Goal: Task Accomplishment & Management: Manage account settings

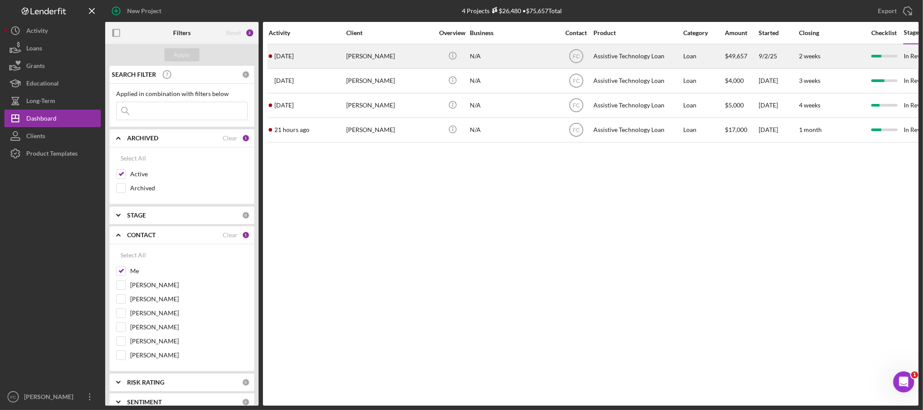
click at [385, 53] on div "[PERSON_NAME]" at bounding box center [390, 56] width 88 height 23
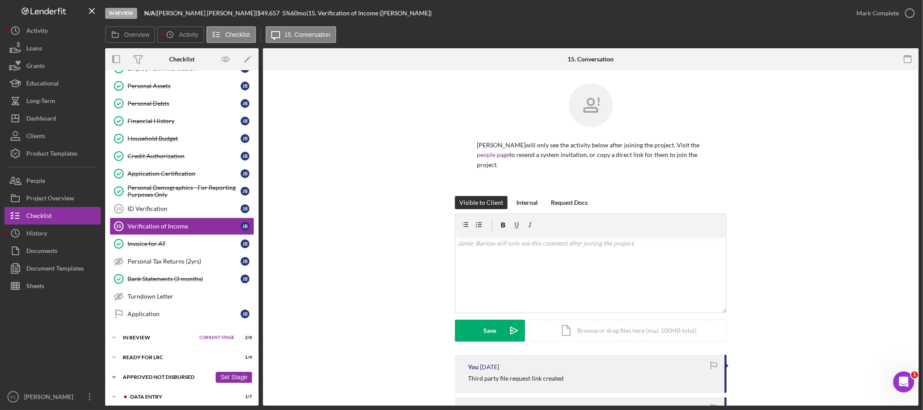
scroll to position [147, 0]
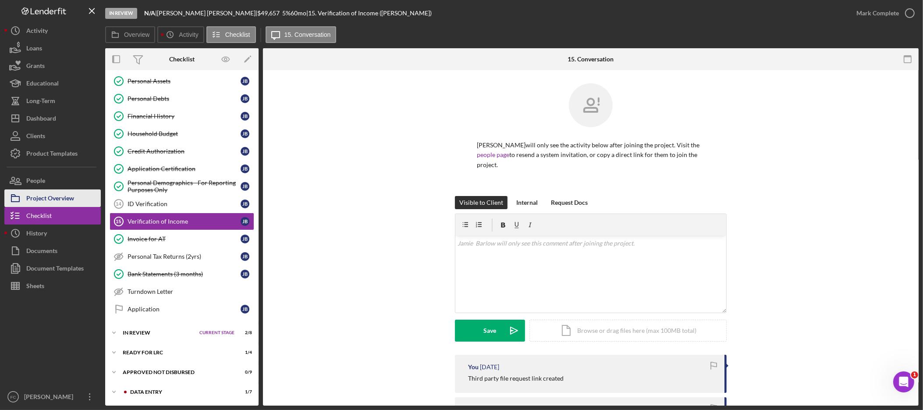
click at [65, 201] on div "Project Overview" at bounding box center [50, 199] width 48 height 20
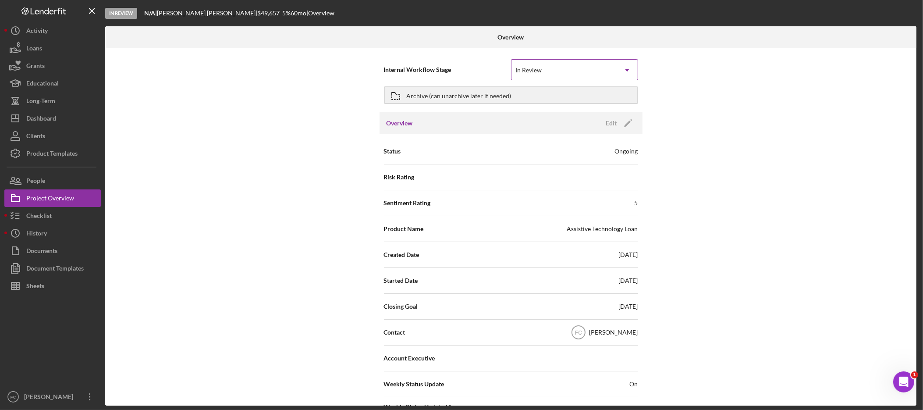
click at [627, 67] on icon "Icon/Dropdown Arrow" at bounding box center [627, 70] width 21 height 21
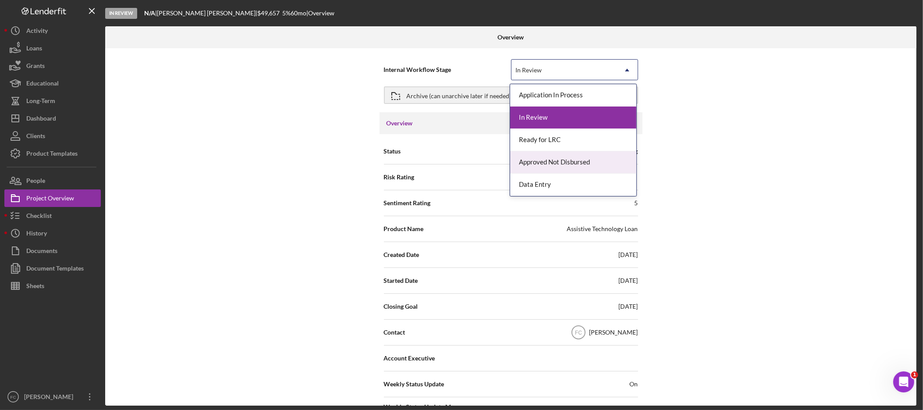
click at [794, 143] on div "Internal Workflow Stage Approved Not Disbursed, 4 of 5. 5 results available. Us…" at bounding box center [510, 226] width 811 height 357
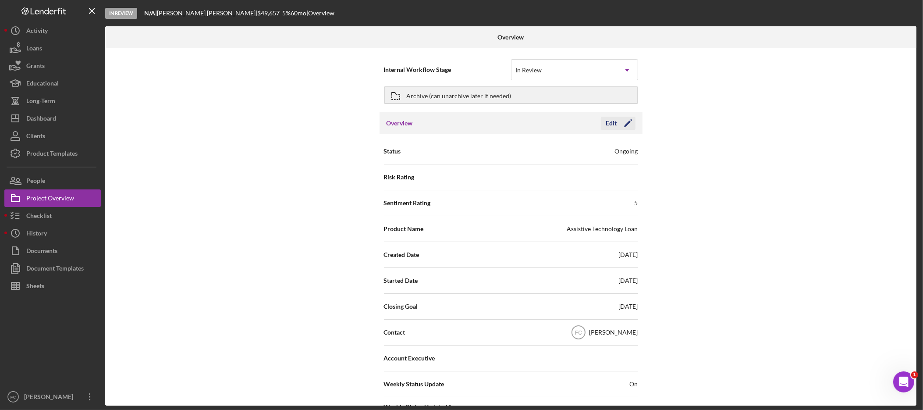
click at [615, 121] on button "Edit Icon/Edit" at bounding box center [618, 123] width 35 height 13
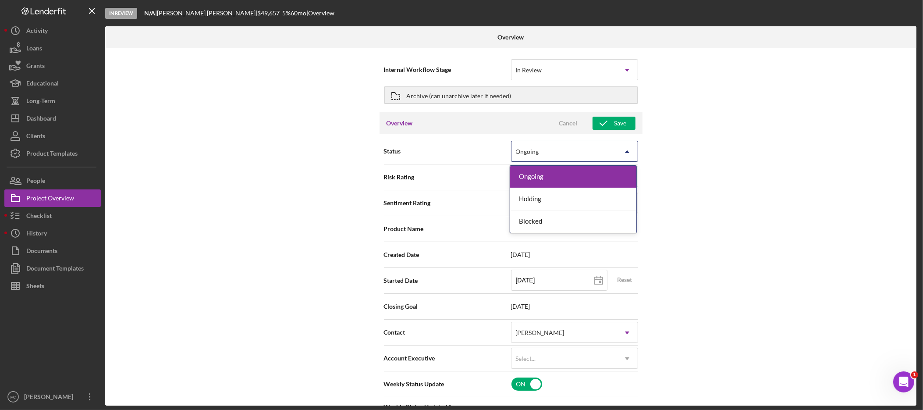
click at [607, 150] on div "Ongoing" at bounding box center [563, 152] width 105 height 20
click at [753, 137] on div "Internal Workflow Stage In Review Icon/Dropdown Arrow Archive (can unarchive la…" at bounding box center [510, 226] width 811 height 357
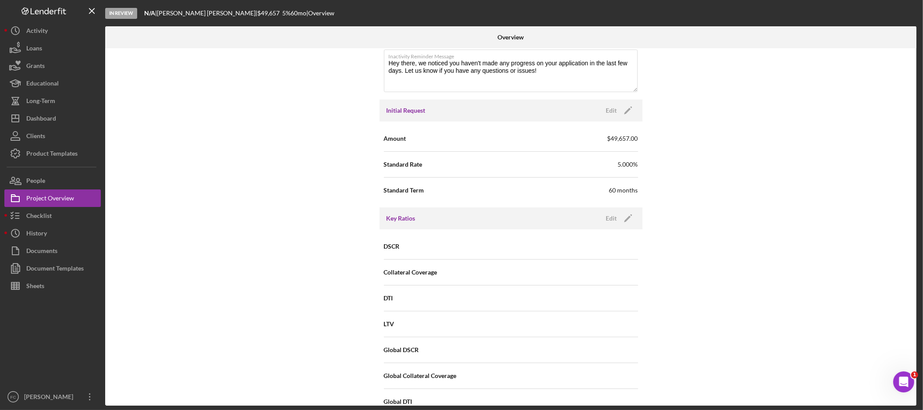
scroll to position [975, 0]
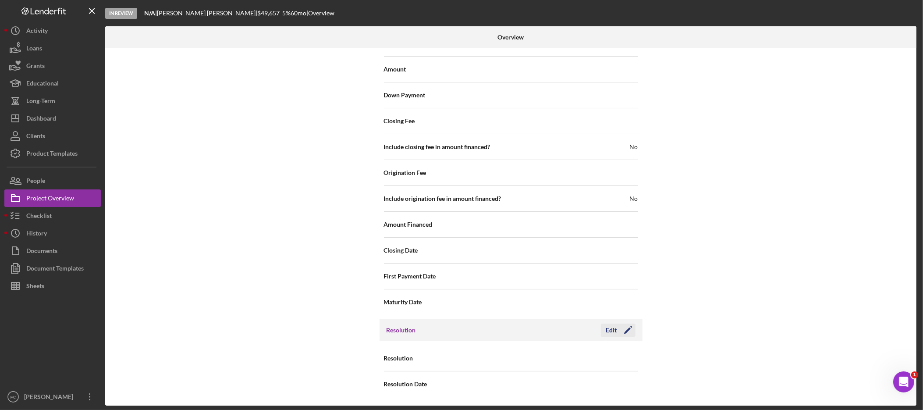
click at [610, 330] on div "Edit" at bounding box center [611, 329] width 11 height 13
click at [620, 362] on icon "Icon/Dropdown Arrow" at bounding box center [627, 358] width 21 height 21
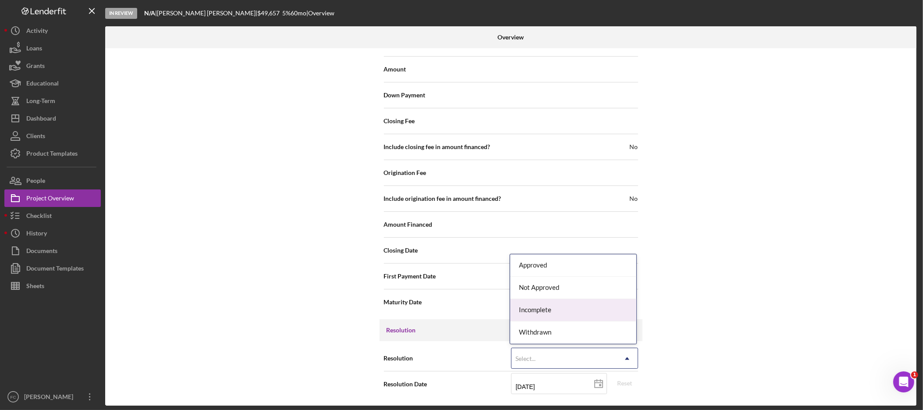
click at [607, 308] on div "Incomplete" at bounding box center [573, 310] width 126 height 22
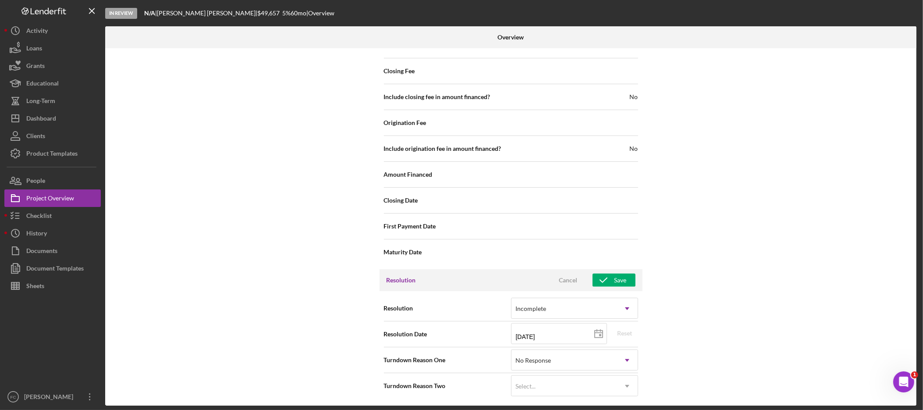
scroll to position [1028, 0]
click at [621, 278] on div "Save" at bounding box center [620, 278] width 12 height 13
type textarea "Here's a snapshot of information that has been fully approved, as well as the i…"
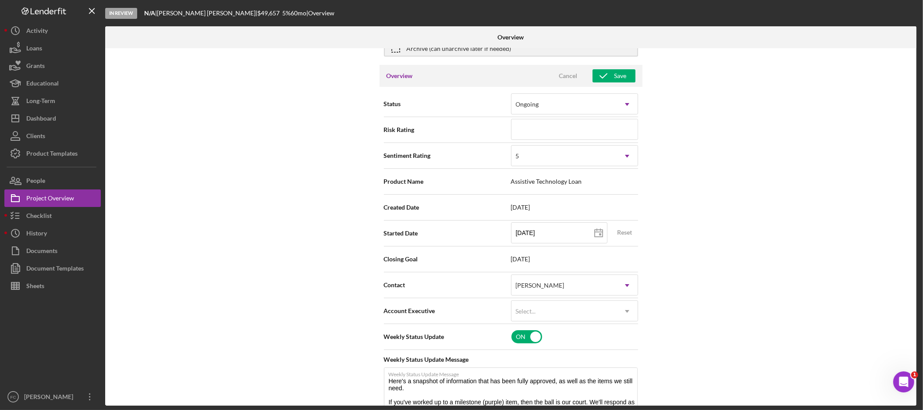
scroll to position [0, 0]
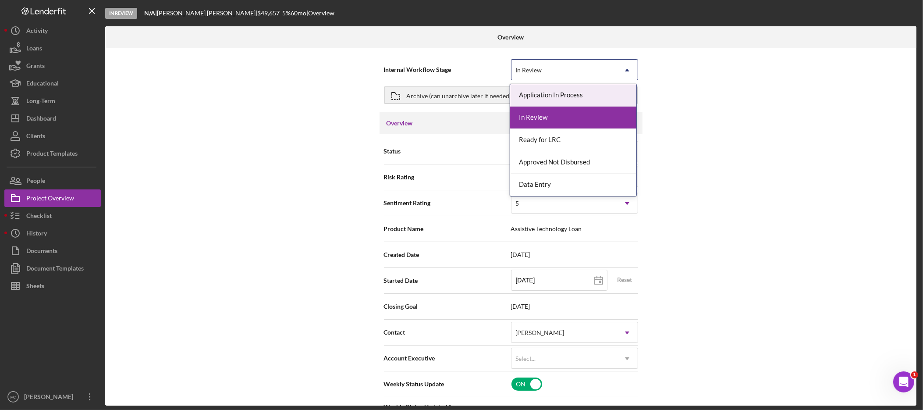
click at [613, 66] on div "In Review" at bounding box center [563, 70] width 105 height 20
click at [778, 131] on div "Internal Workflow Stage Application In Process, 1 of 5. 5 results available. Us…" at bounding box center [510, 226] width 811 height 357
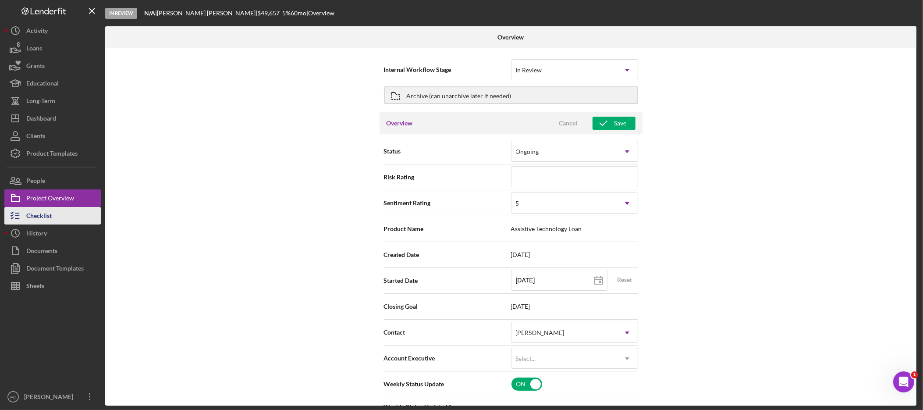
click at [49, 210] on div "Checklist" at bounding box center [38, 217] width 25 height 20
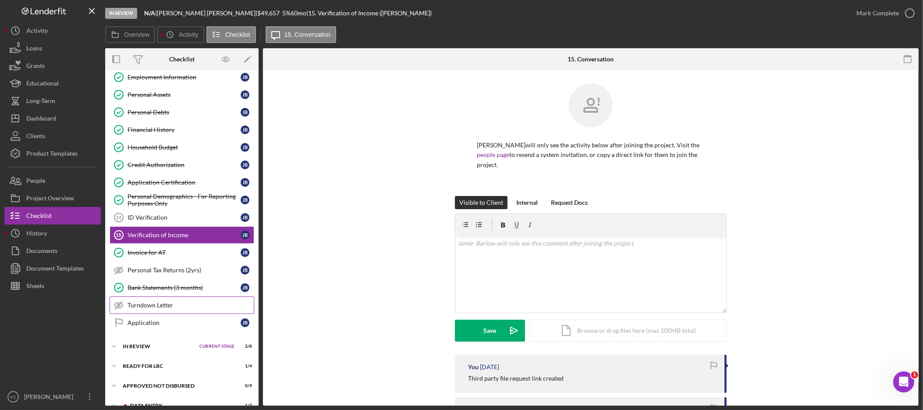
scroll to position [147, 0]
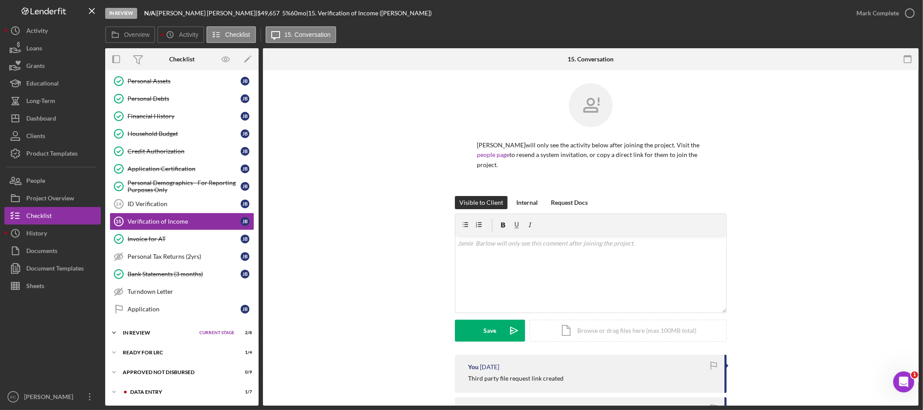
click at [155, 328] on div "Icon/Expander In Review Current Stage 2 / 8 Set Stage" at bounding box center [181, 333] width 153 height 18
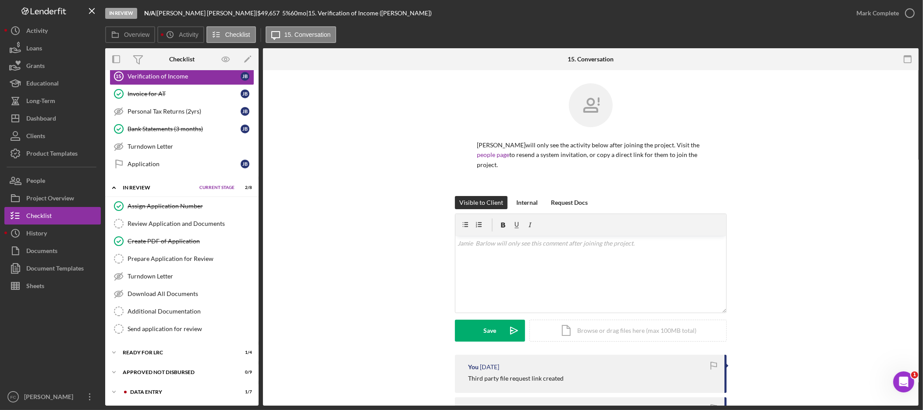
scroll to position [294, 0]
click at [183, 347] on div "Icon/Expander Ready for LRC 1 / 4 Set Stage" at bounding box center [181, 353] width 153 height 18
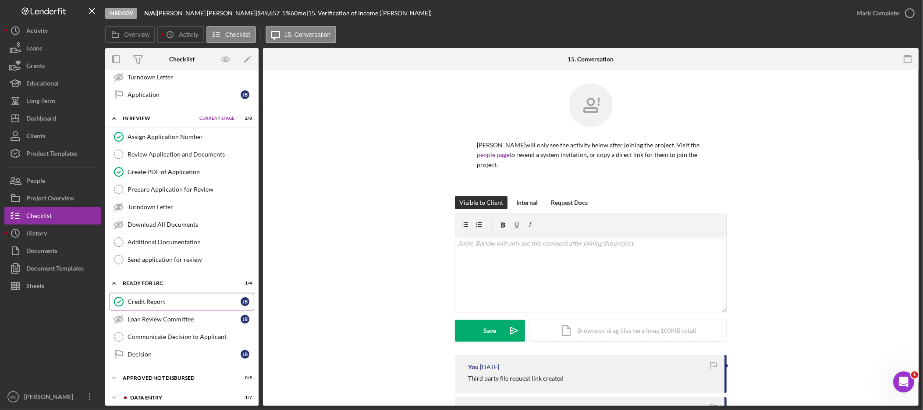
scroll to position [370, 0]
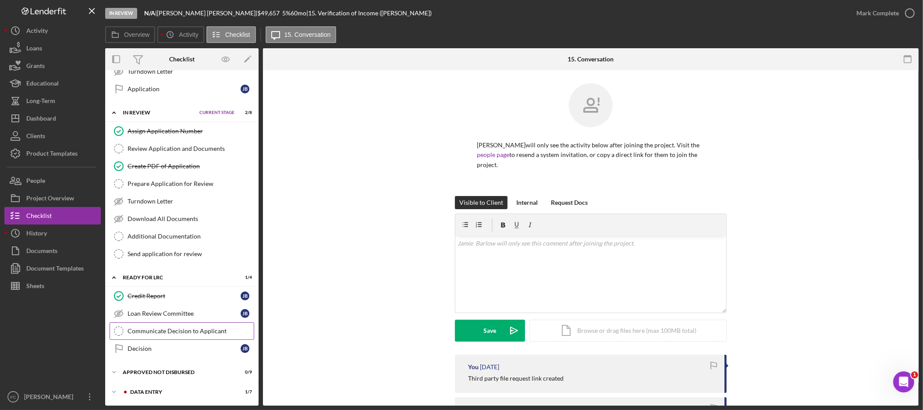
click at [202, 332] on div "Communicate Decision to Applicant" at bounding box center [191, 330] width 126 height 7
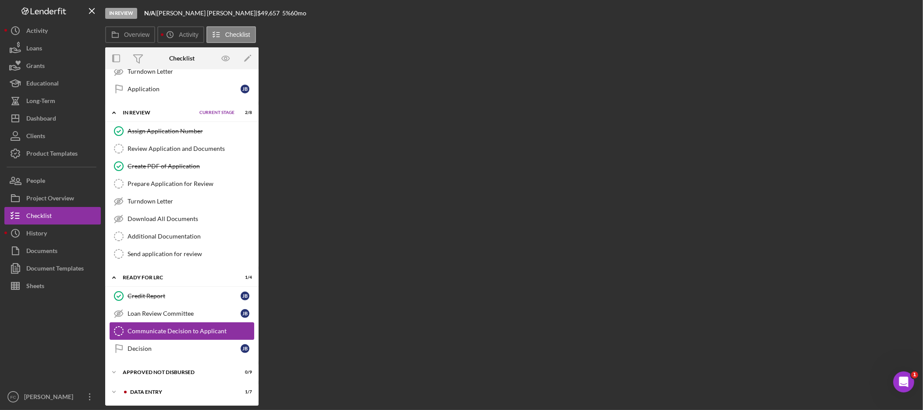
scroll to position [370, 0]
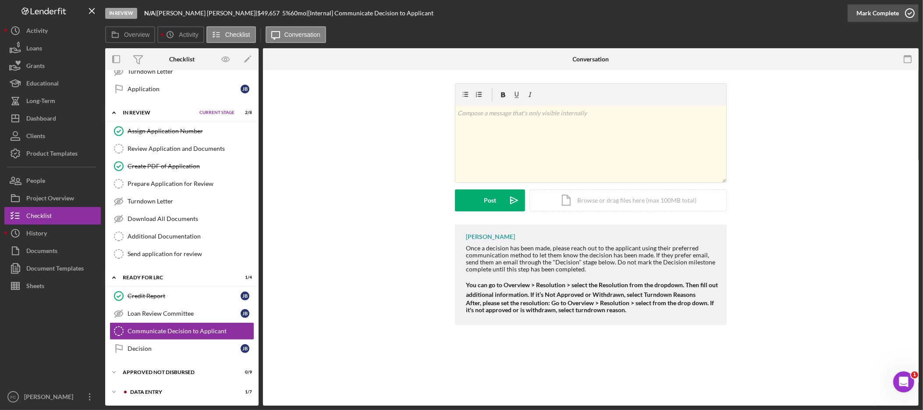
click at [906, 14] on icon "button" at bounding box center [910, 13] width 22 height 22
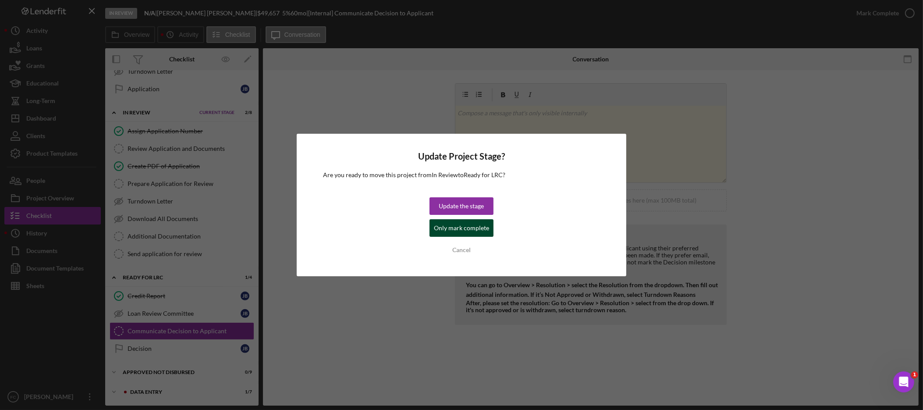
click at [471, 227] on div "Only mark complete" at bounding box center [461, 228] width 55 height 18
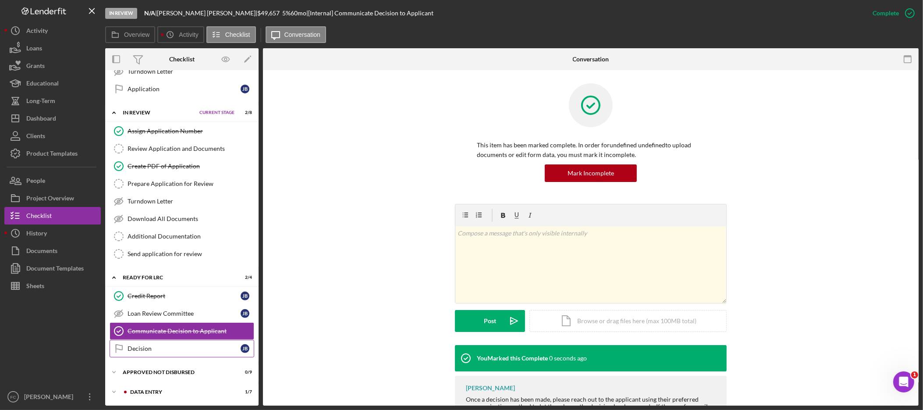
click at [177, 347] on div "Decision" at bounding box center [184, 348] width 113 height 7
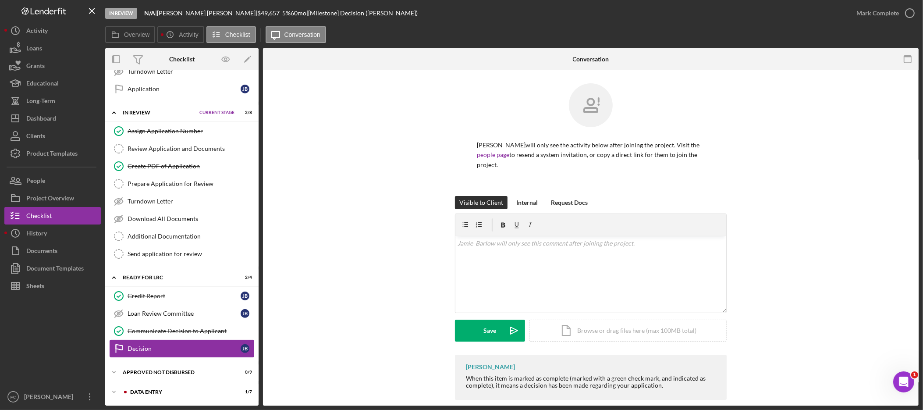
scroll to position [370, 0]
click at [179, 333] on div "Communicate Decision to Applicant" at bounding box center [191, 330] width 126 height 7
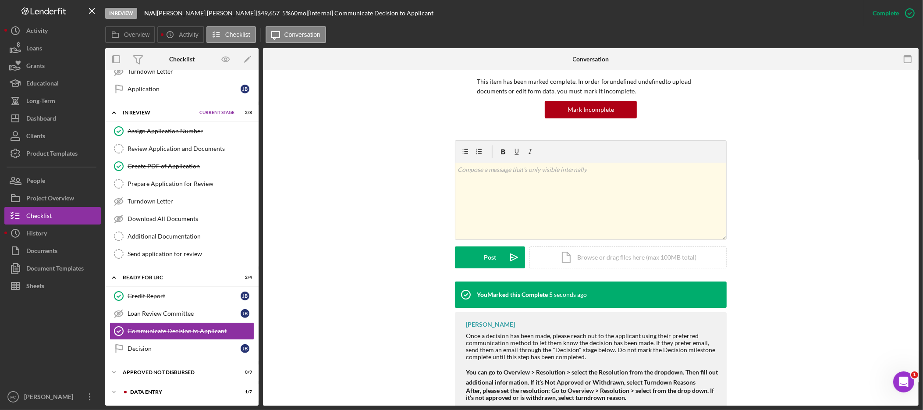
scroll to position [88, 0]
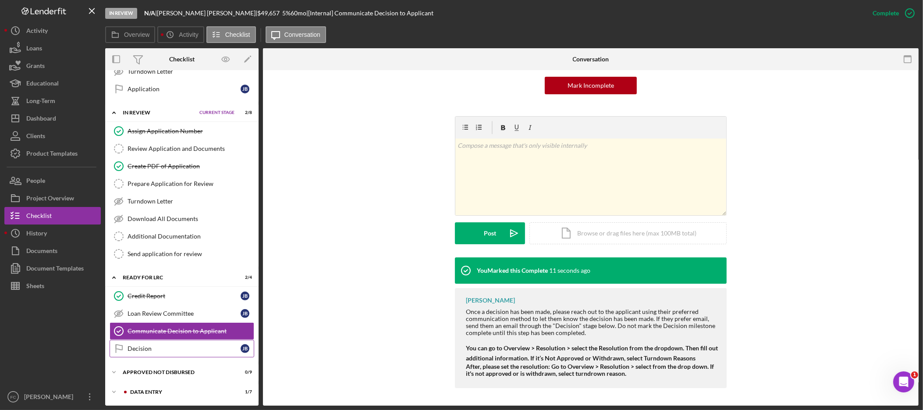
click at [200, 350] on div "Decision" at bounding box center [184, 348] width 113 height 7
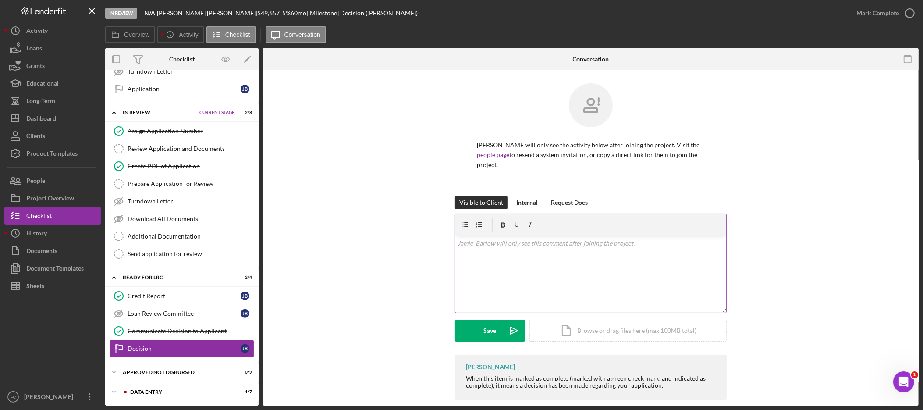
click at [587, 267] on div "v Color teal Color pink Remove color Add row above Add row below Add column bef…" at bounding box center [590, 274] width 271 height 77
click at [536, 196] on button "Internal" at bounding box center [527, 202] width 30 height 13
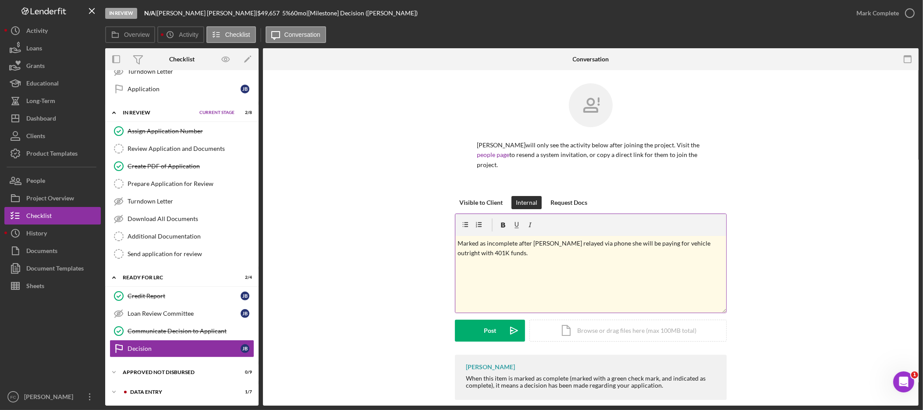
click at [500, 248] on p "Marked as incomplete after Jamie relayed via phone she will be paying for vehic…" at bounding box center [591, 248] width 266 height 20
click at [486, 321] on div "Post" at bounding box center [490, 330] width 12 height 22
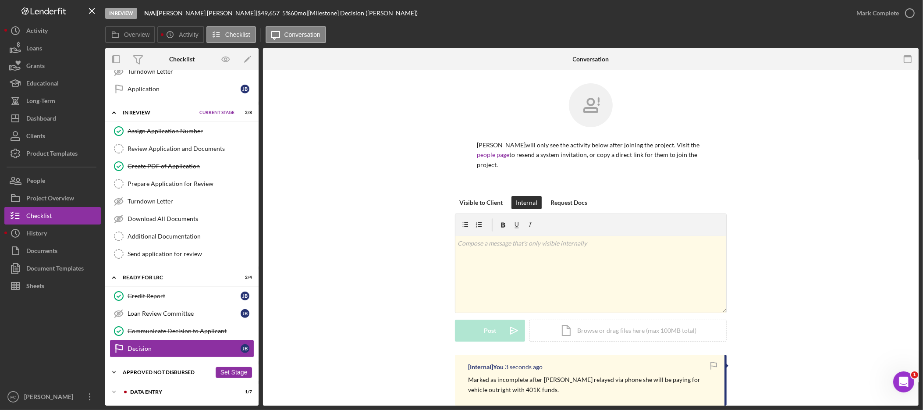
click at [152, 370] on div "Approved Not Disbursed" at bounding box center [167, 371] width 89 height 5
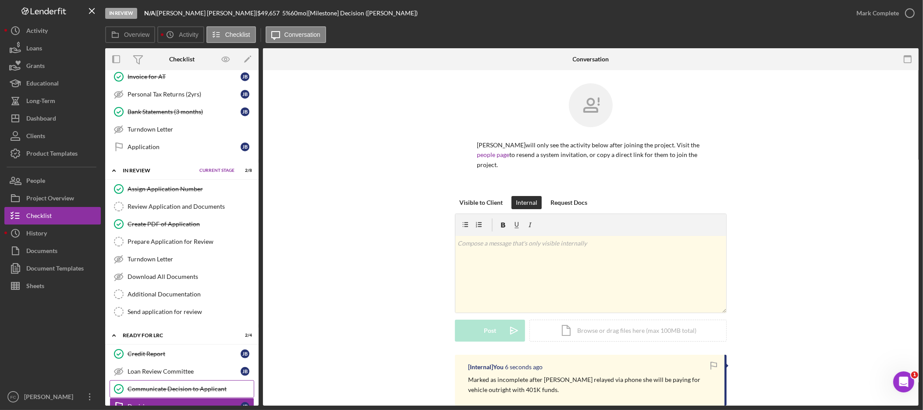
scroll to position [171, 0]
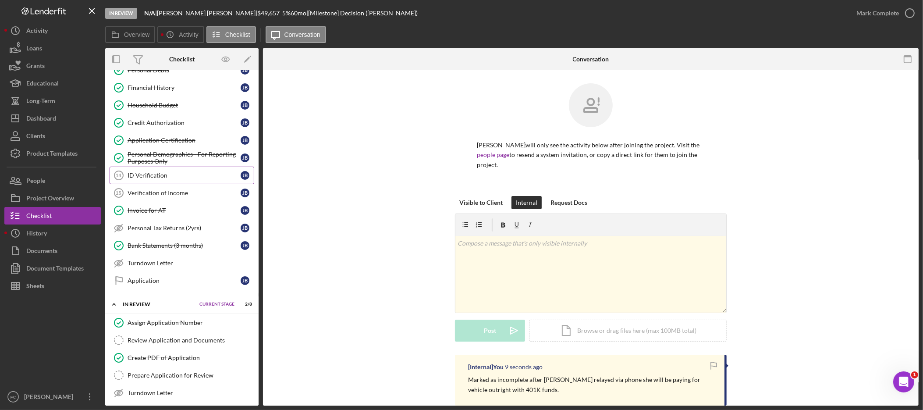
click at [177, 177] on div "ID Verification" at bounding box center [184, 175] width 113 height 7
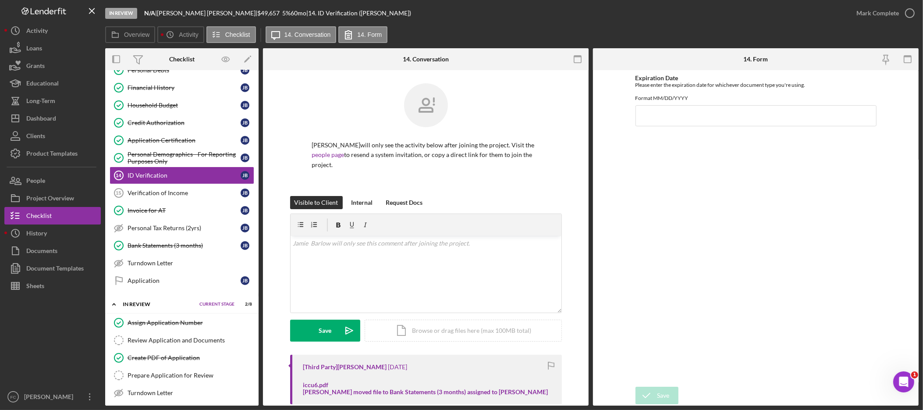
click at [353, 184] on div "Jamie Barlow will only see the activity below after joining the project. Visit …" at bounding box center [426, 139] width 272 height 113
click at [360, 196] on div "Internal" at bounding box center [361, 202] width 21 height 13
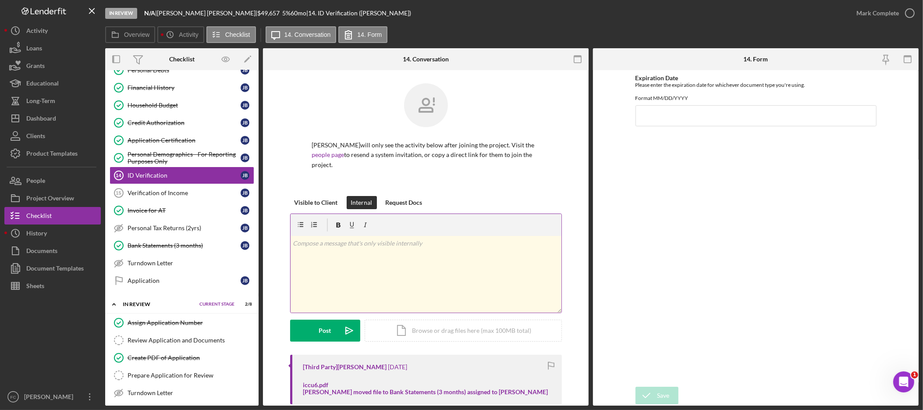
click at [343, 274] on div "v Color teal Color pink Remove color Add row above Add row below Add column bef…" at bounding box center [426, 274] width 271 height 77
click at [310, 238] on p "No DL received." at bounding box center [426, 243] width 266 height 10
click at [327, 320] on div "Post" at bounding box center [325, 330] width 12 height 22
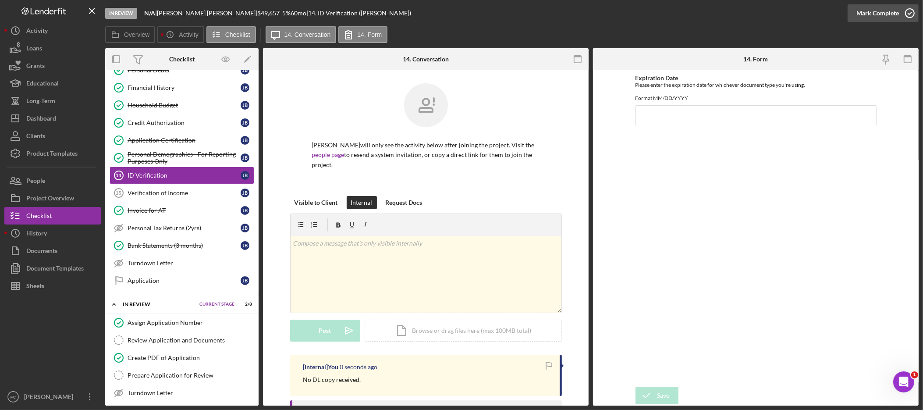
click at [897, 14] on div "Mark Complete" at bounding box center [877, 13] width 43 height 18
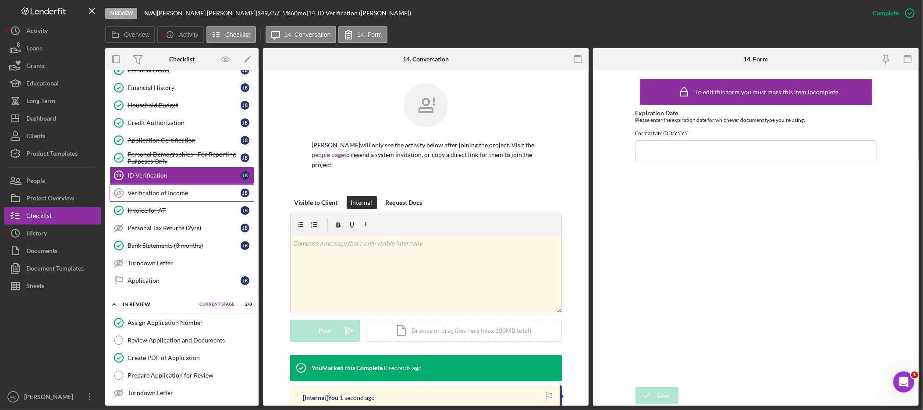
click at [179, 200] on link "Verification of Income 15 Verification of Income J B" at bounding box center [182, 193] width 145 height 18
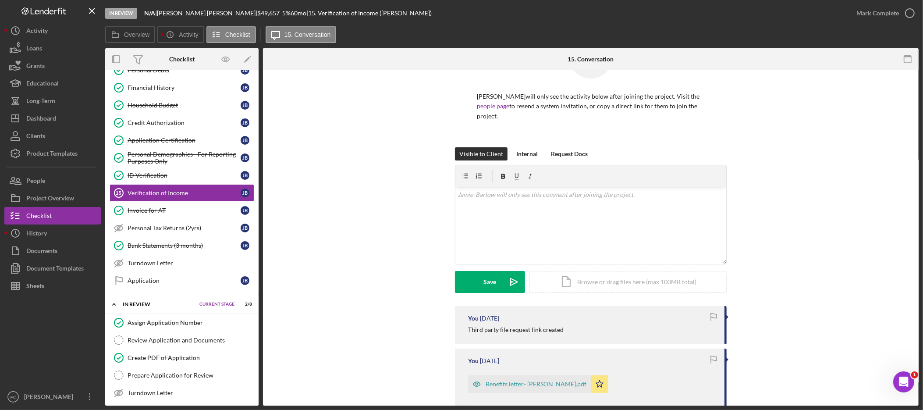
scroll to position [16, 0]
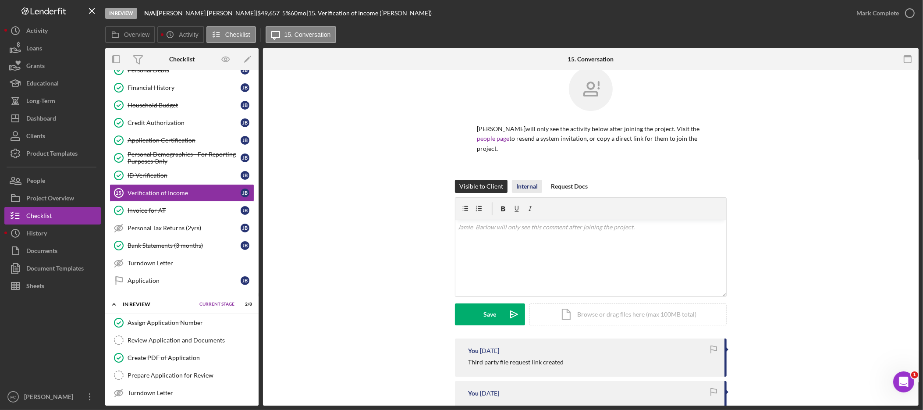
click at [524, 180] on div "Internal" at bounding box center [526, 186] width 21 height 13
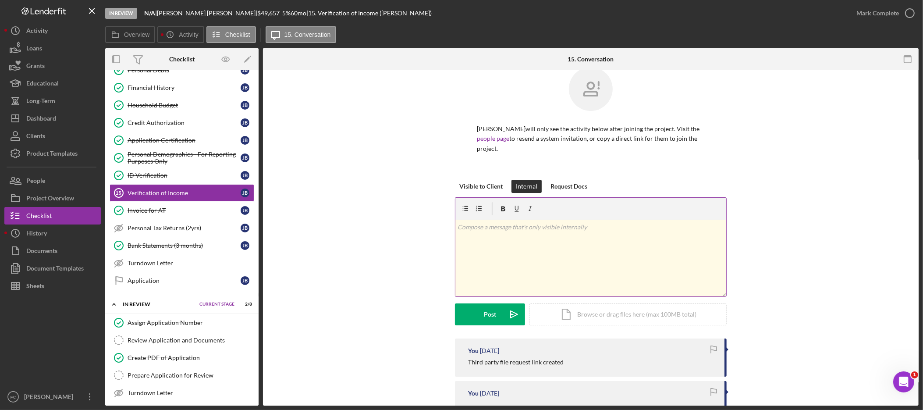
click at [521, 239] on div "v Color teal Color pink Remove color Add row above Add row below Add column bef…" at bounding box center [590, 258] width 271 height 77
click at [488, 307] on div "Post" at bounding box center [490, 314] width 12 height 22
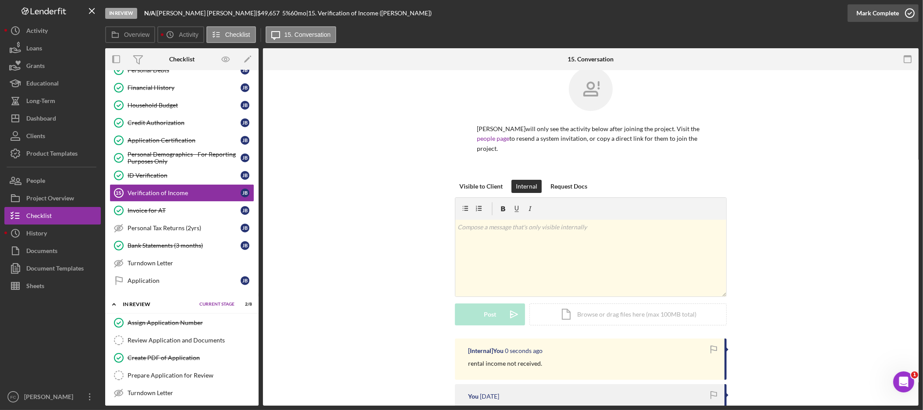
click at [885, 10] on div "Mark Complete" at bounding box center [877, 13] width 43 height 18
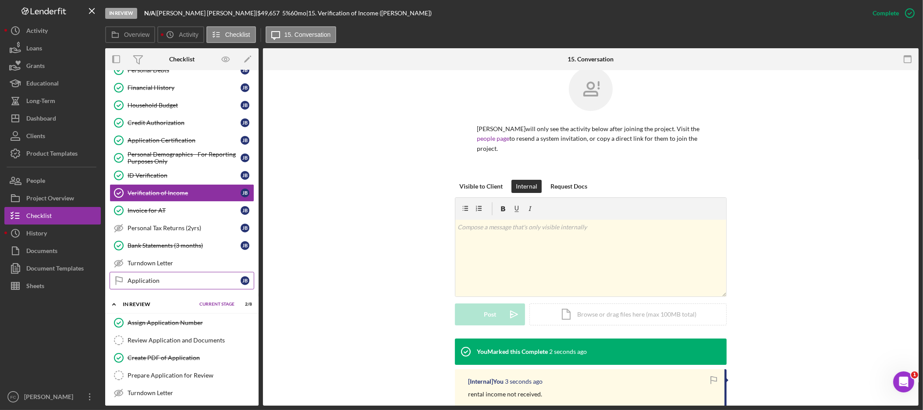
click at [173, 284] on div "Application" at bounding box center [184, 280] width 113 height 7
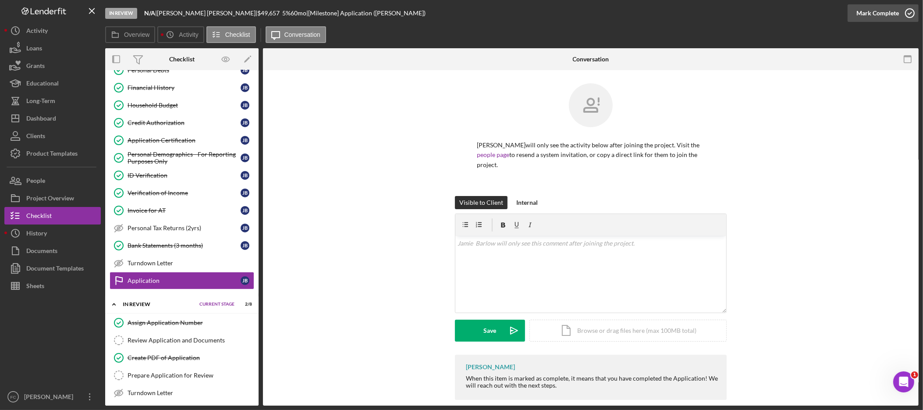
click at [893, 16] on div "Mark Complete" at bounding box center [877, 13] width 43 height 18
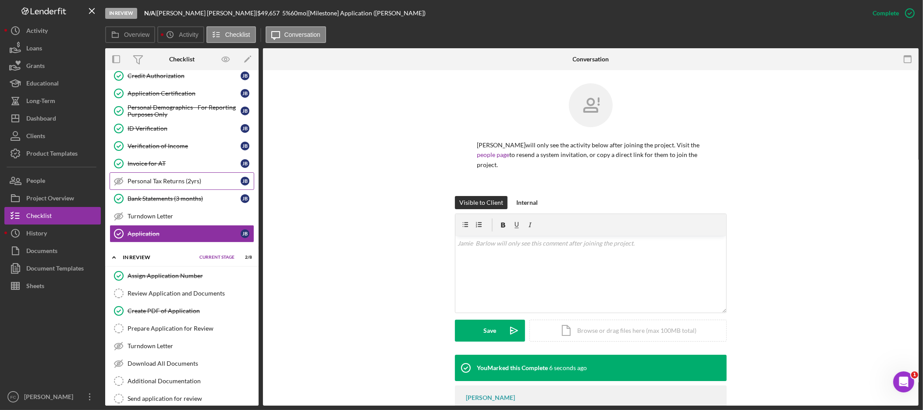
scroll to position [230, 0]
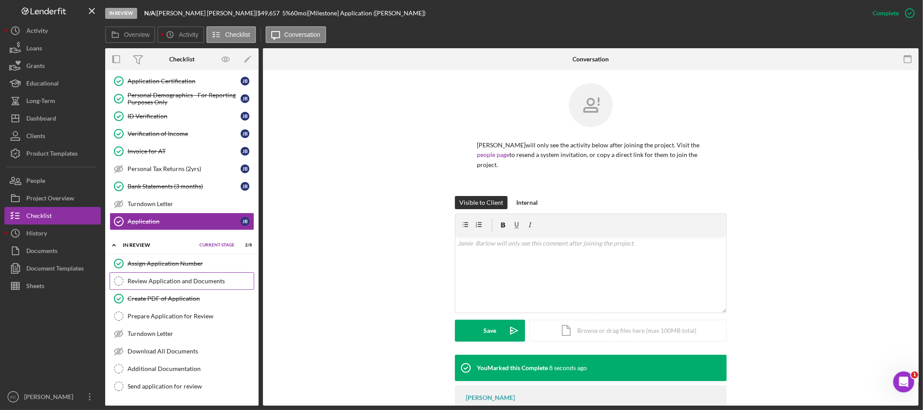
click at [216, 284] on div "Review Application and Documents" at bounding box center [191, 280] width 126 height 7
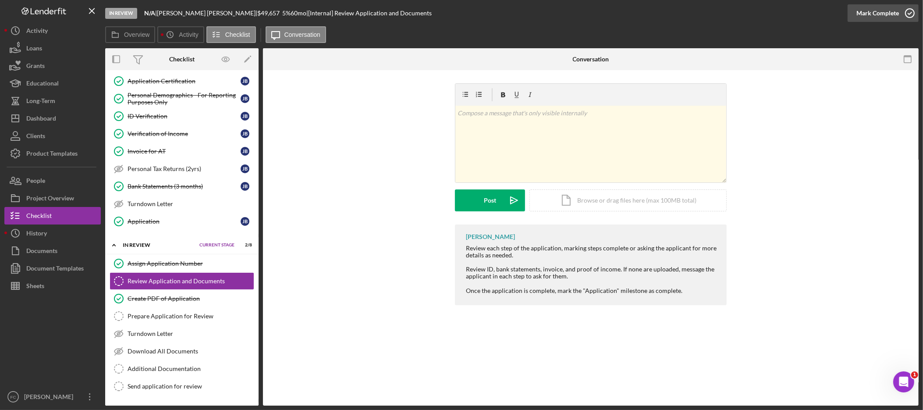
click at [886, 16] on div "Mark Complete" at bounding box center [877, 13] width 43 height 18
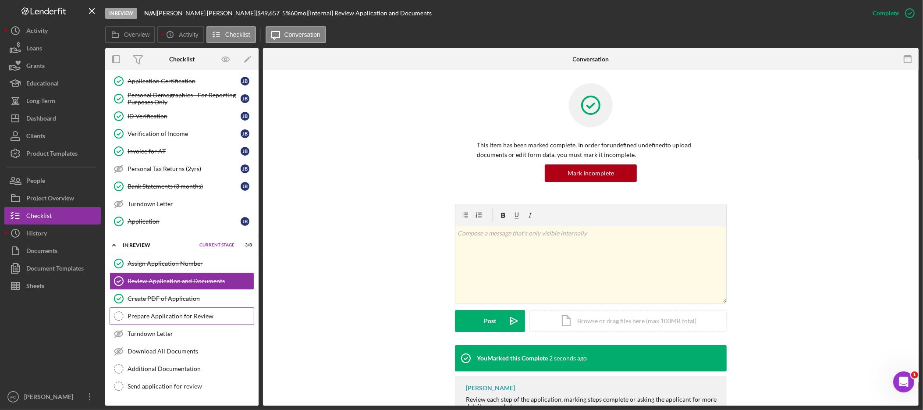
click at [186, 325] on link "Prepare Application for Review Prepare Application for Review" at bounding box center [182, 316] width 145 height 18
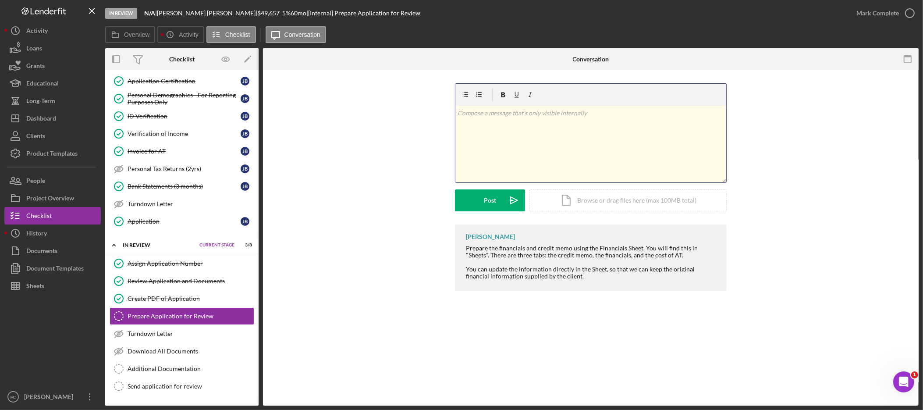
drag, startPoint x: 526, startPoint y: 130, endPoint x: 531, endPoint y: 128, distance: 4.7
click at [526, 130] on div "v Color teal Color pink Remove color Add row above Add row below Add column bef…" at bounding box center [590, 144] width 271 height 77
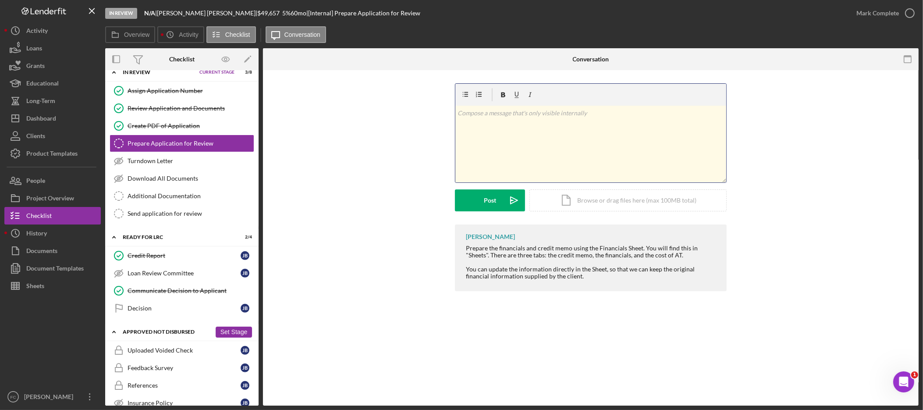
scroll to position [432, 0]
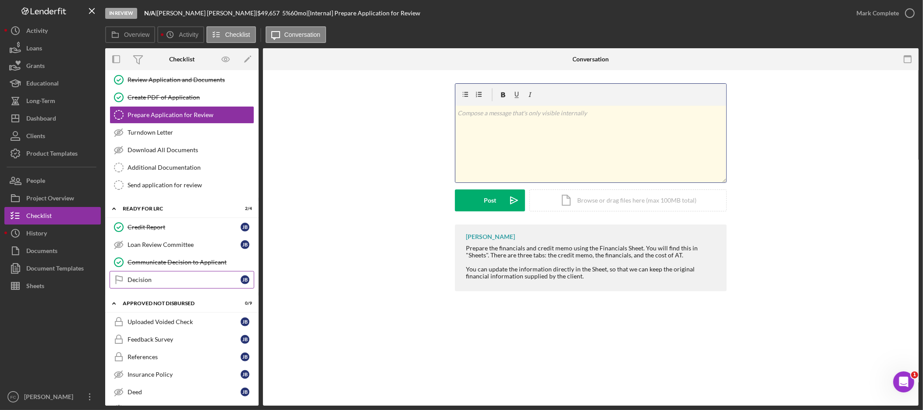
click at [168, 288] on link "Decision Decision J B" at bounding box center [182, 280] width 145 height 18
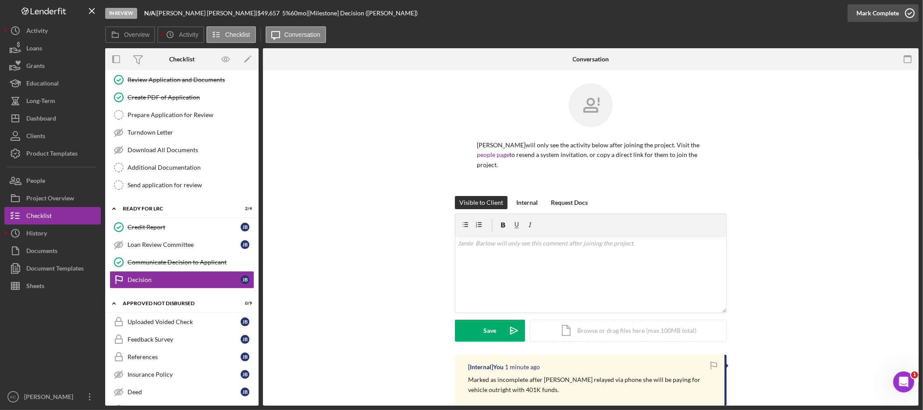
click at [889, 16] on div "Mark Complete" at bounding box center [877, 13] width 43 height 18
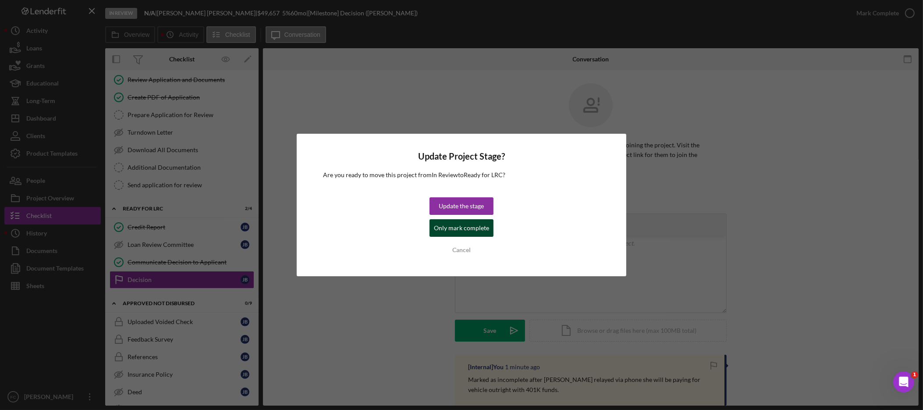
click at [482, 227] on div "Only mark complete" at bounding box center [461, 228] width 55 height 18
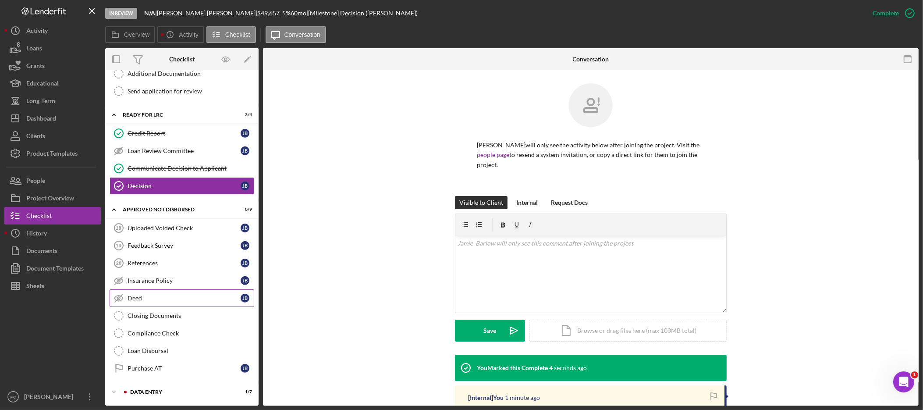
scroll to position [535, 0]
click at [168, 388] on div "Icon/Expander Data Entry 1 / 7 Set Stage" at bounding box center [181, 392] width 153 height 18
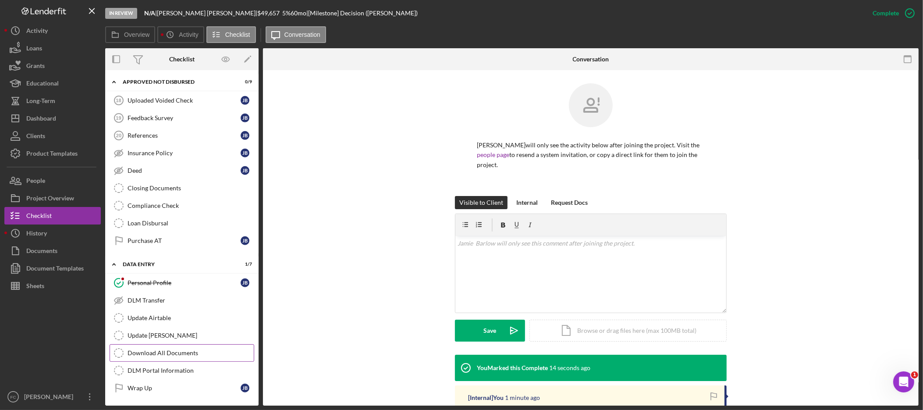
scroll to position [664, 0]
click at [189, 385] on div "Wrap Up" at bounding box center [184, 387] width 113 height 7
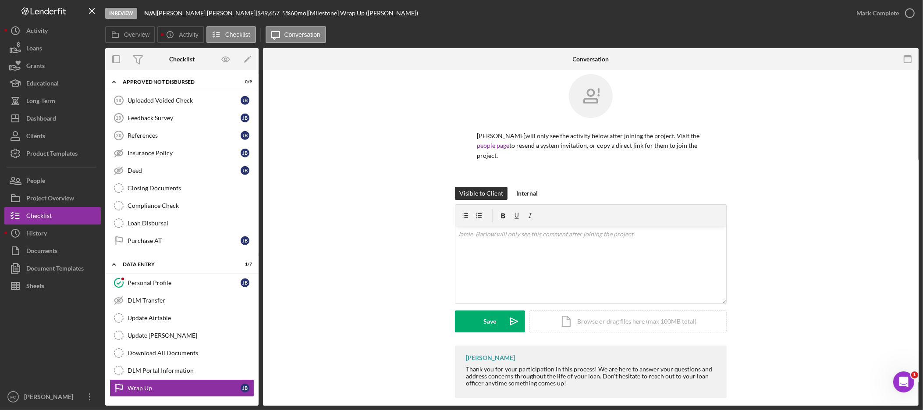
scroll to position [10, 0]
click at [168, 317] on div "Update Airtable" at bounding box center [191, 317] width 126 height 7
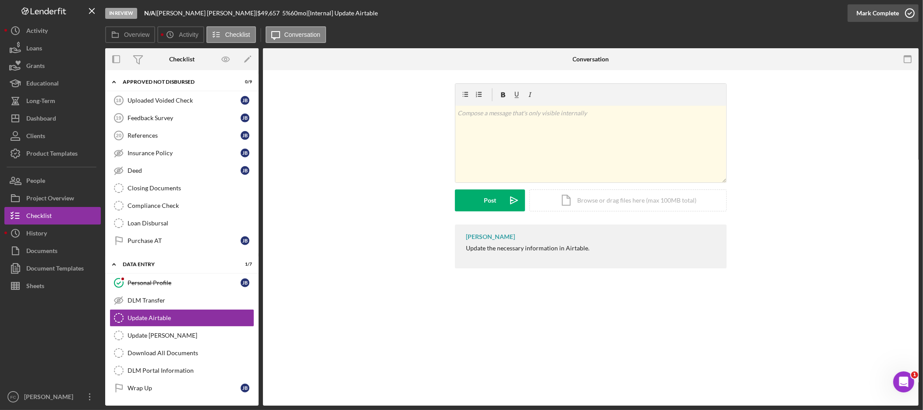
click at [902, 12] on icon "button" at bounding box center [910, 13] width 22 height 22
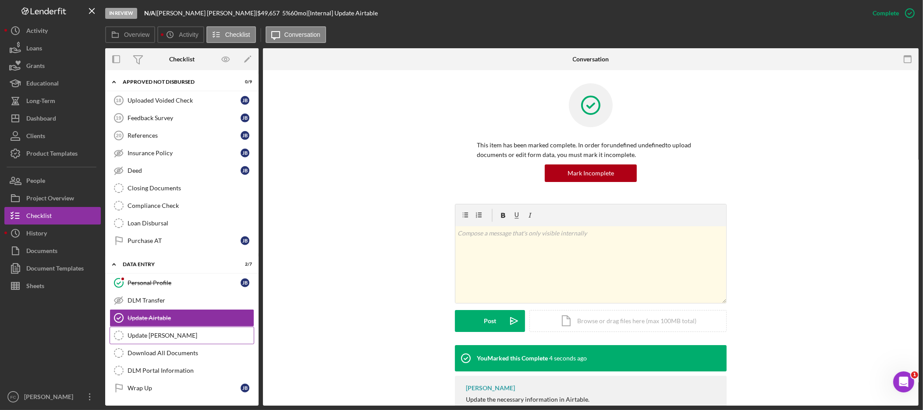
click at [167, 333] on div "Update ACH Tickler" at bounding box center [191, 335] width 126 height 7
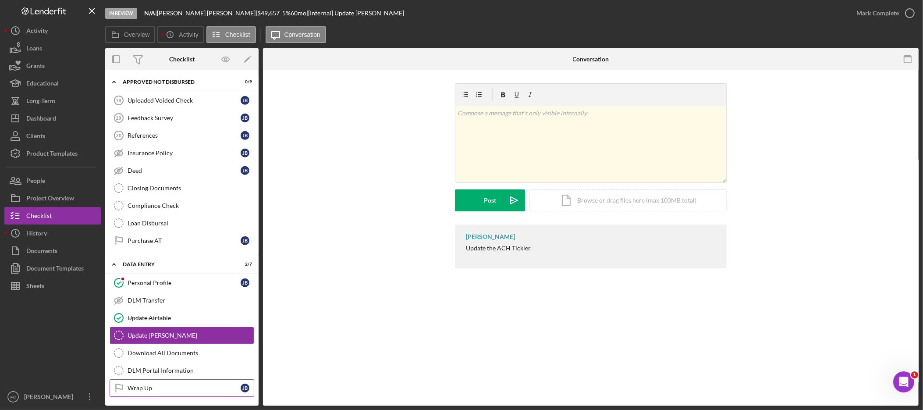
click at [139, 391] on div "Wrap Up" at bounding box center [184, 387] width 113 height 7
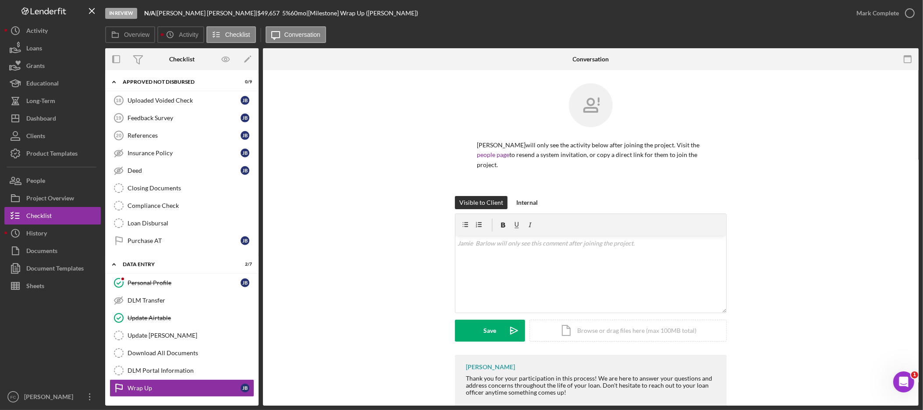
drag, startPoint x: 900, startPoint y: 9, endPoint x: 911, endPoint y: 31, distance: 24.3
click at [0, 0] on icon "button" at bounding box center [0, 0] width 0 height 0
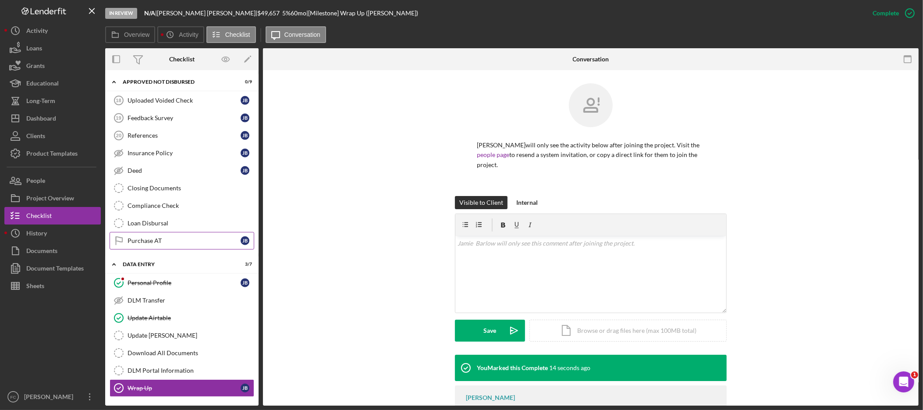
scroll to position [137, 0]
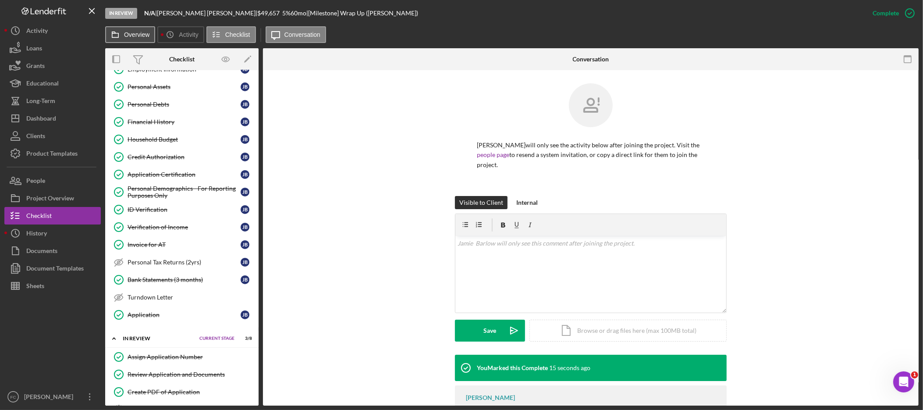
click at [143, 37] on label "Overview" at bounding box center [136, 34] width 25 height 7
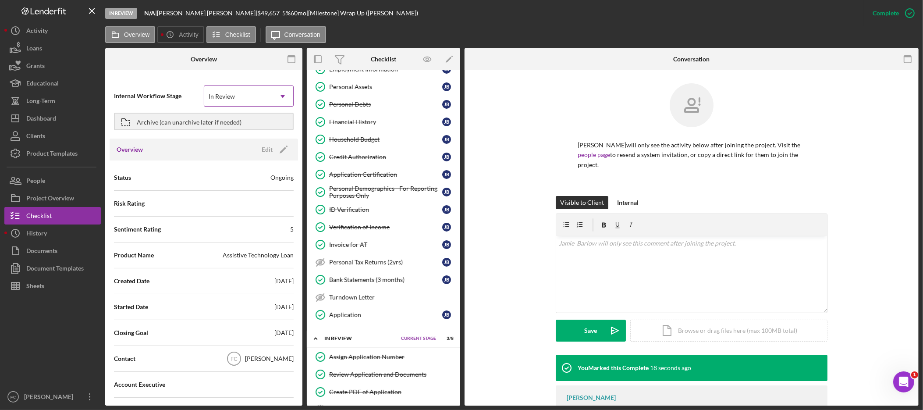
click at [259, 99] on div "In Review" at bounding box center [238, 96] width 68 height 20
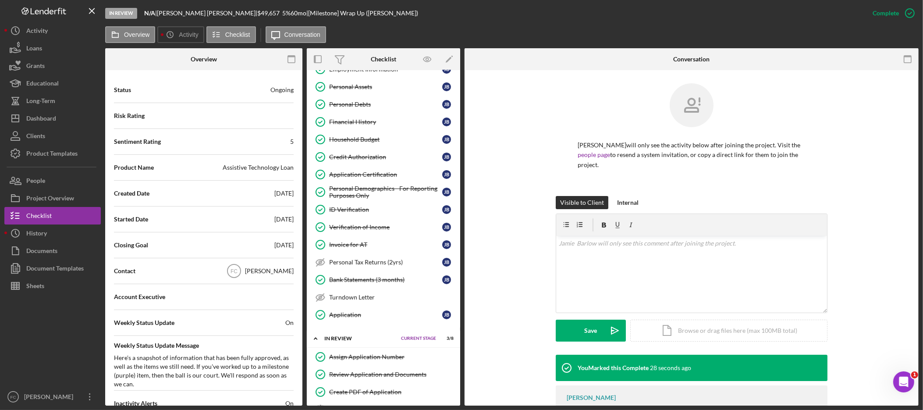
scroll to position [0, 0]
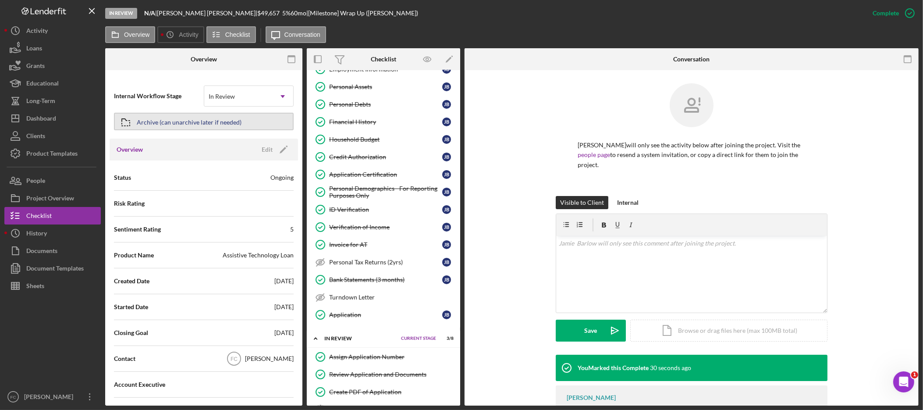
click at [226, 120] on div "Archive (can unarchive later if needed)" at bounding box center [189, 121] width 105 height 16
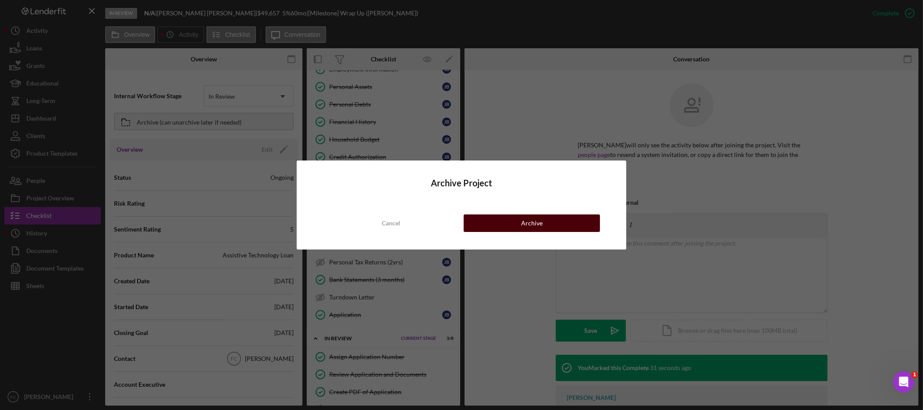
drag, startPoint x: 553, startPoint y: 225, endPoint x: 563, endPoint y: 222, distance: 10.0
click at [553, 225] on button "Archive" at bounding box center [532, 223] width 136 height 18
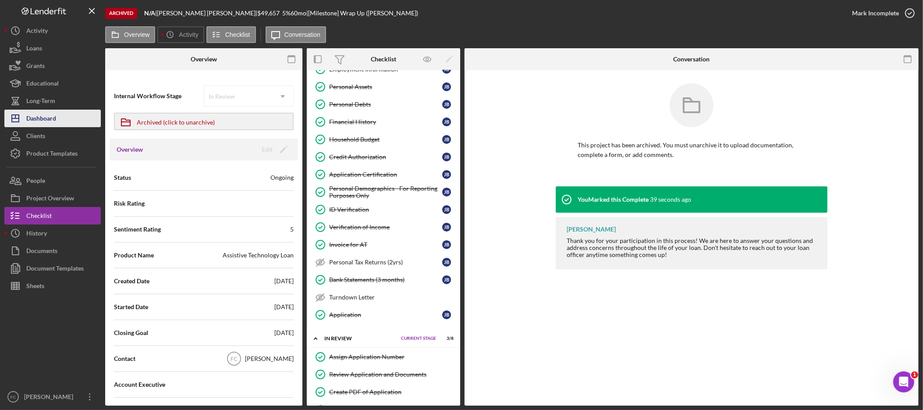
click at [46, 116] on div "Dashboard" at bounding box center [41, 120] width 30 height 20
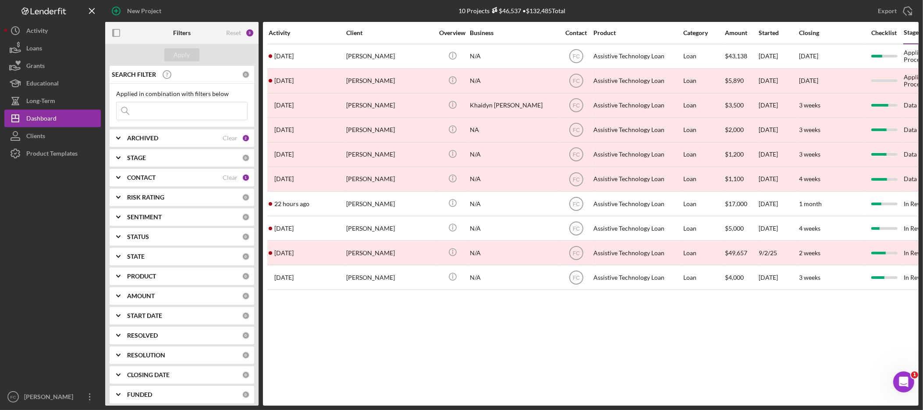
click at [173, 141] on div "ARCHIVED" at bounding box center [175, 138] width 96 height 7
click at [139, 188] on label "Archived" at bounding box center [188, 188] width 117 height 9
click at [125, 188] on input "Archived" at bounding box center [121, 188] width 9 height 9
click at [189, 53] on div "Apply" at bounding box center [182, 54] width 16 height 13
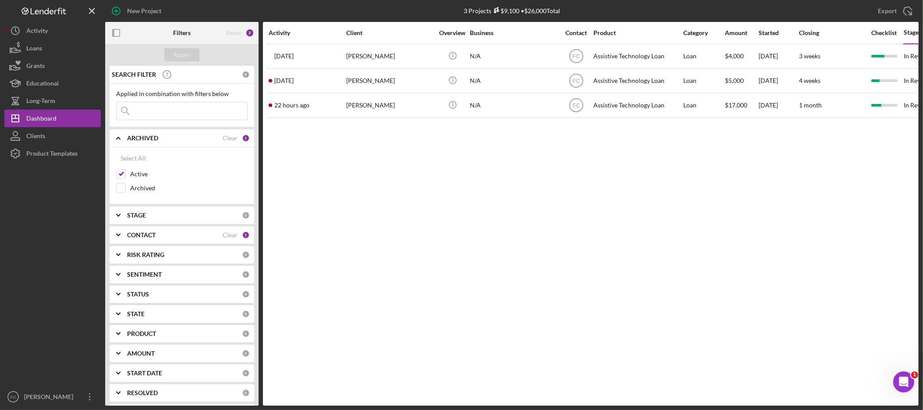
click at [418, 199] on div "Activity Client Overview Business Contact Product Category Amount Started Closi…" at bounding box center [591, 213] width 656 height 383
click at [125, 189] on input "Archived" at bounding box center [121, 188] width 9 height 9
checkbox input "true"
click at [197, 55] on button "Apply" at bounding box center [181, 54] width 35 height 13
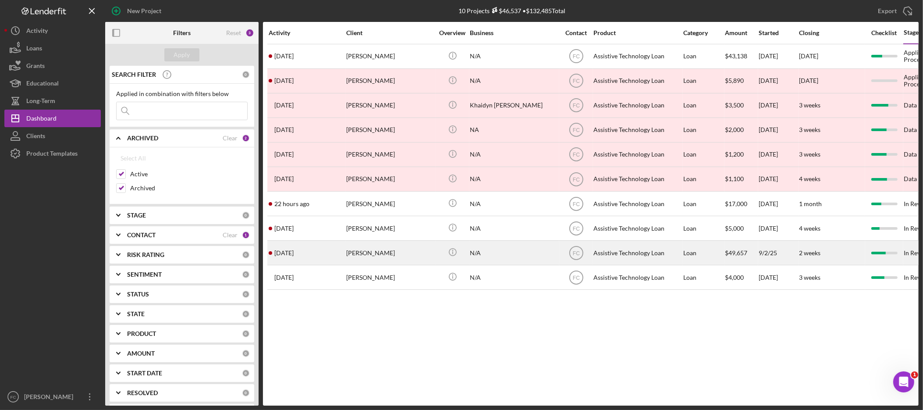
click at [390, 253] on div "Jamie Barlow" at bounding box center [390, 252] width 88 height 23
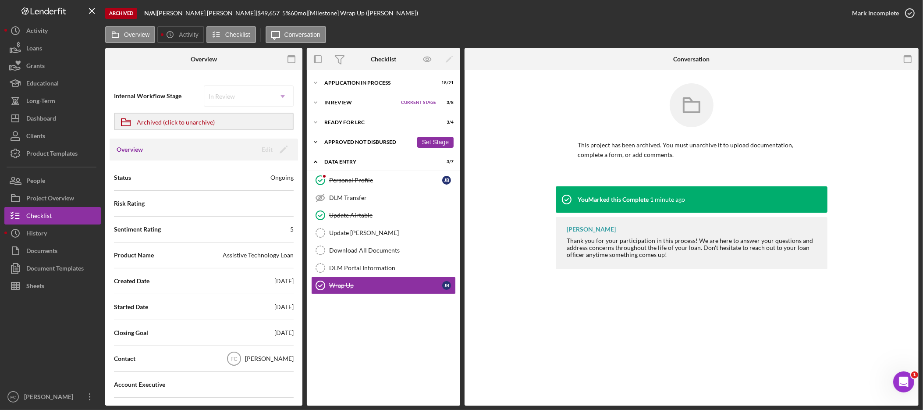
click at [319, 141] on icon "Icon/Expander" at bounding box center [316, 142] width 18 height 18
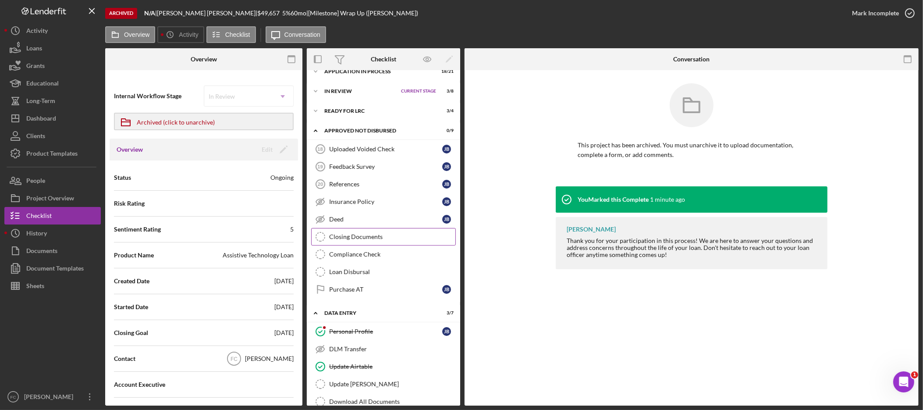
scroll to position [64, 0]
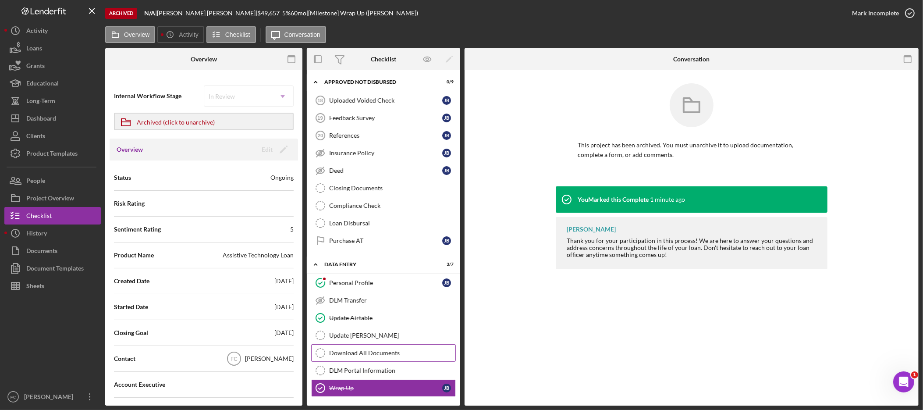
click at [337, 350] on div "Download All Documents" at bounding box center [392, 352] width 126 height 7
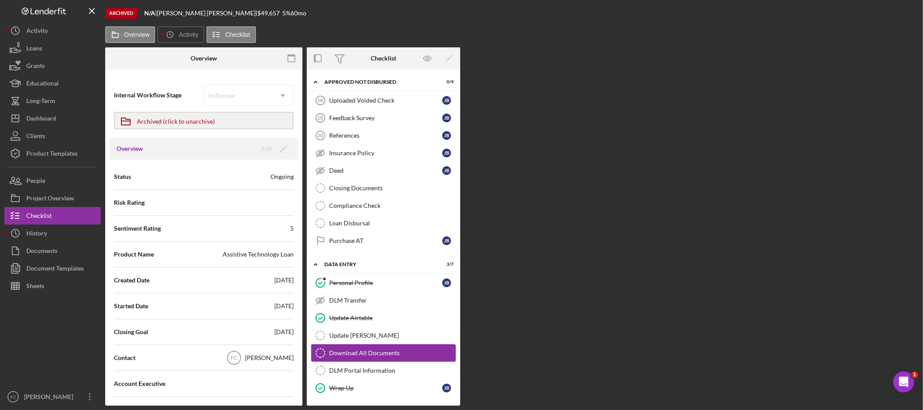
scroll to position [64, 0]
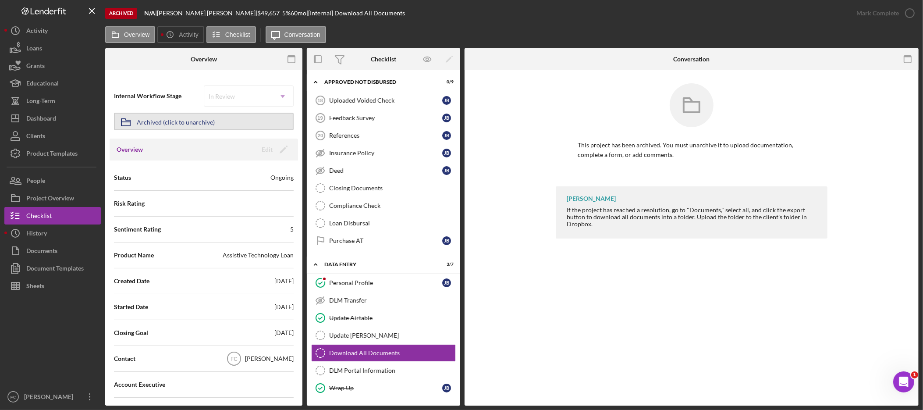
click at [164, 121] on div "Archived (click to unarchive)" at bounding box center [176, 121] width 78 height 16
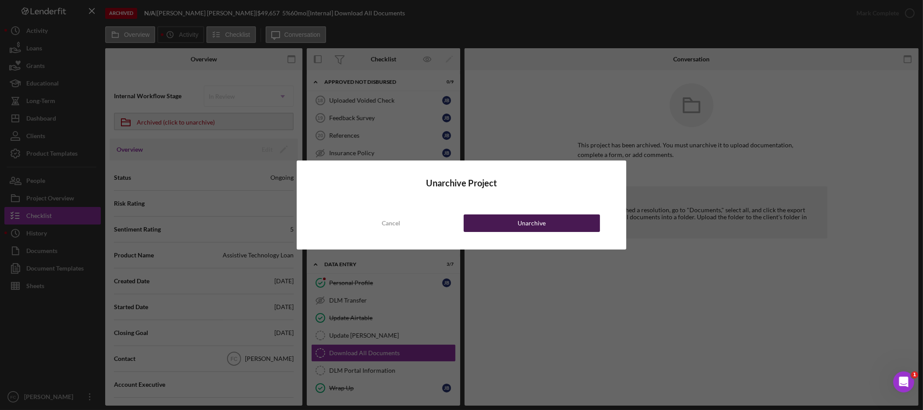
click at [526, 230] on div "Unarchive" at bounding box center [531, 223] width 28 height 18
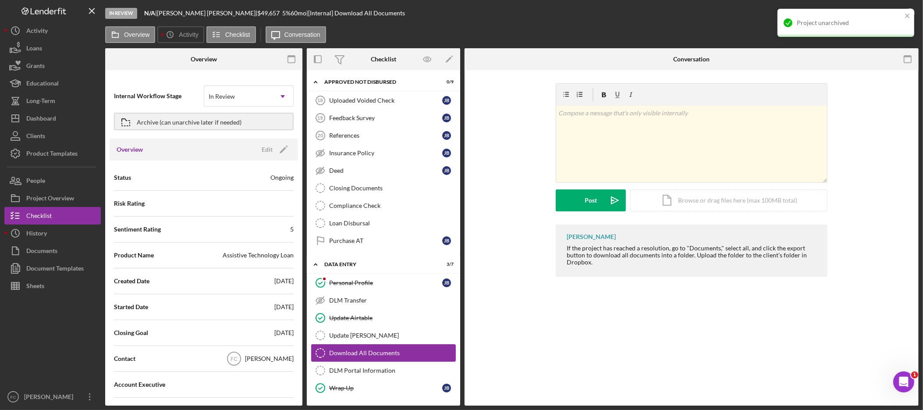
click at [392, 356] on link "Download All Documents Download All Documents" at bounding box center [383, 353] width 145 height 18
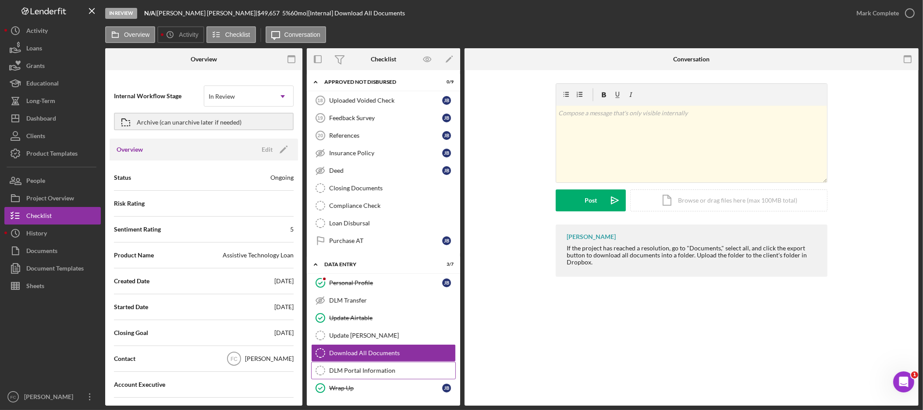
click at [389, 371] on div "DLM Portal Information" at bounding box center [392, 370] width 126 height 7
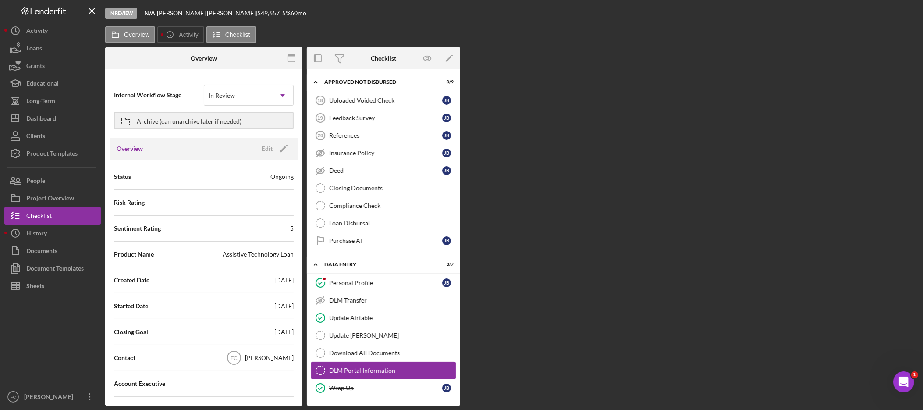
scroll to position [64, 0]
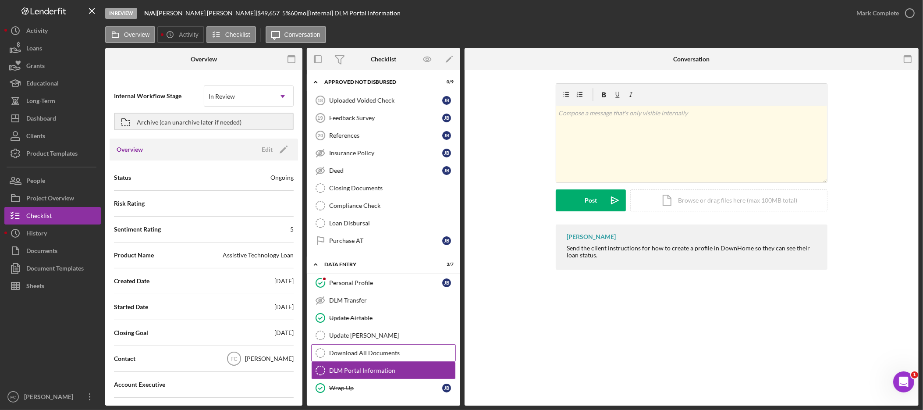
click at [388, 351] on div "Download All Documents" at bounding box center [392, 352] width 126 height 7
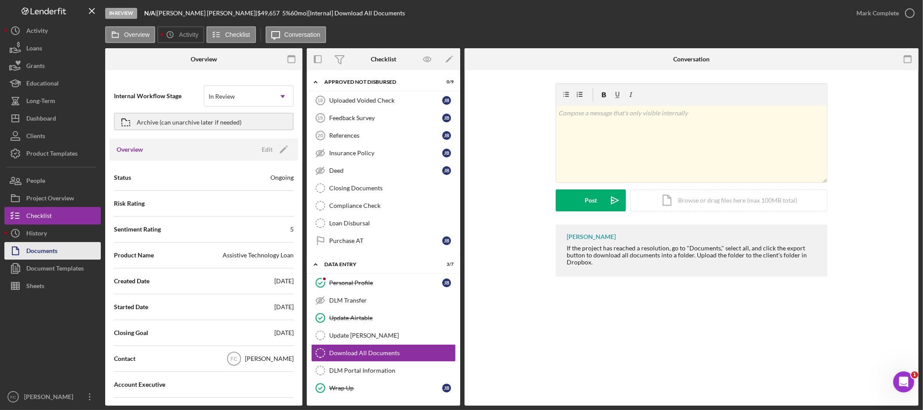
click at [43, 252] on div "Documents" at bounding box center [41, 252] width 31 height 20
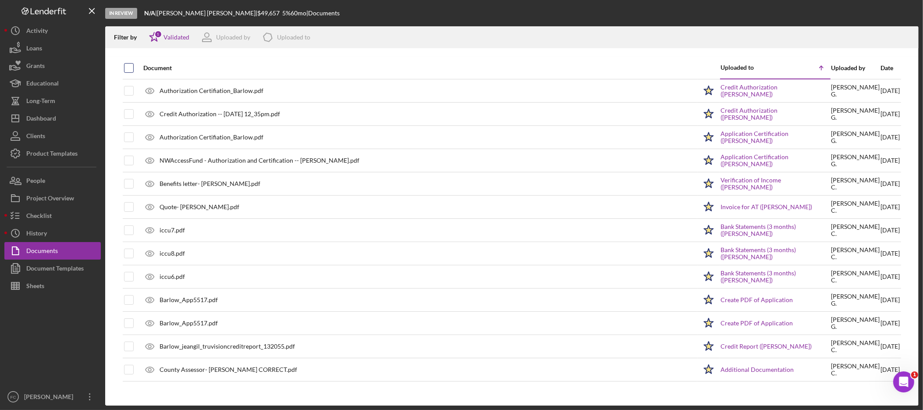
click at [128, 65] on input "checkbox" at bounding box center [128, 68] width 9 height 9
checkbox input "true"
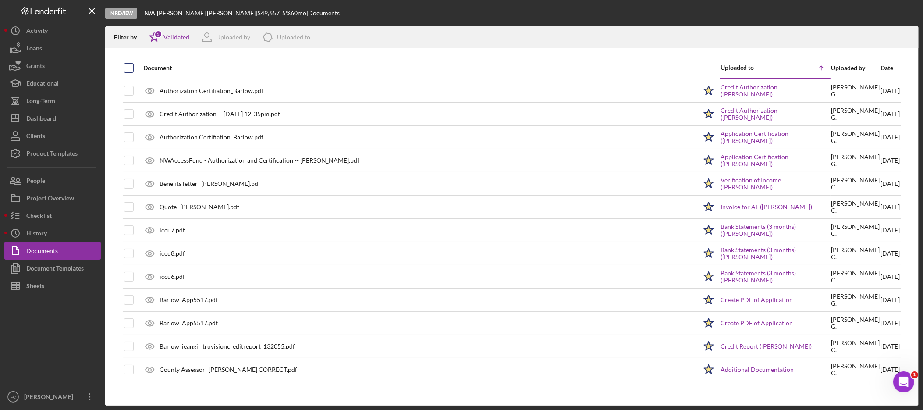
checkbox input "true"
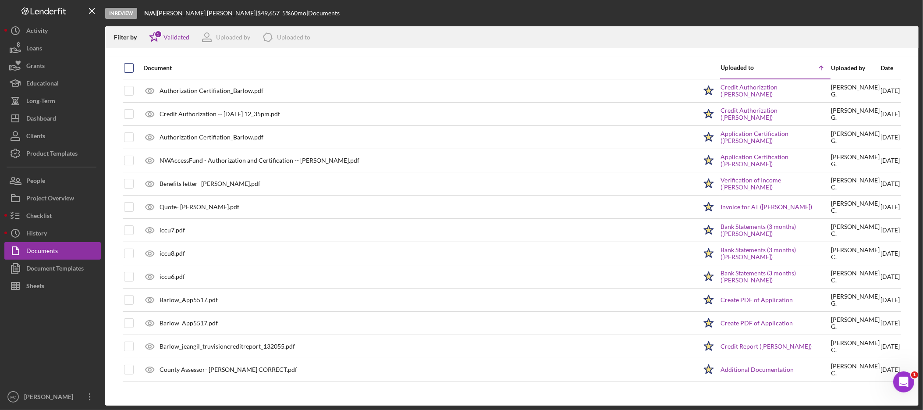
checkbox input "true"
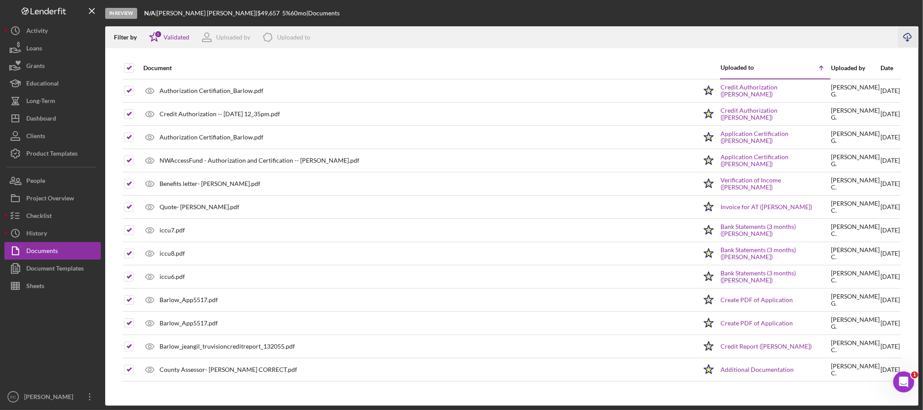
click at [904, 37] on icon "Icon/Download" at bounding box center [908, 38] width 20 height 20
click at [44, 216] on div "Checklist" at bounding box center [38, 217] width 25 height 20
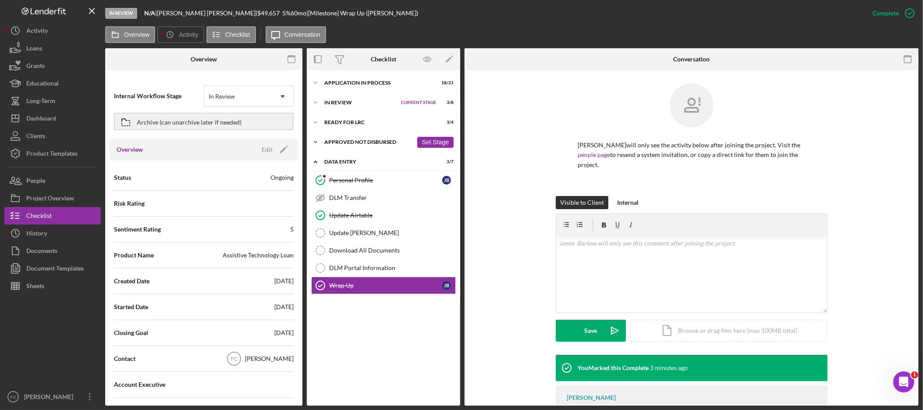
click at [317, 149] on icon "Icon/Expander" at bounding box center [316, 142] width 18 height 18
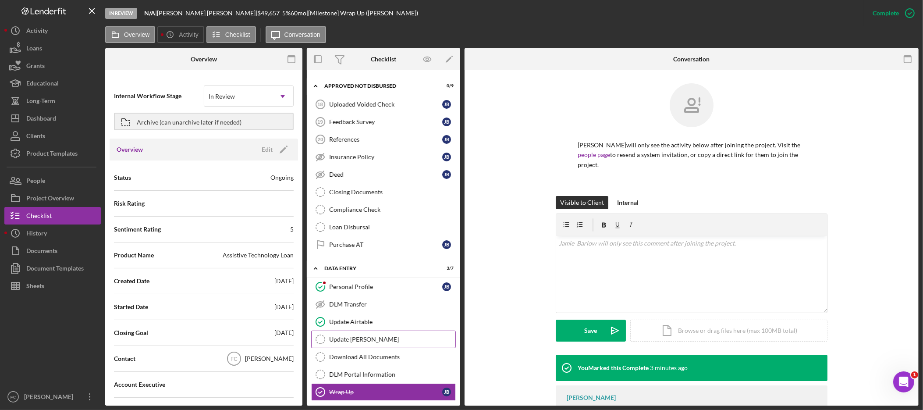
scroll to position [64, 0]
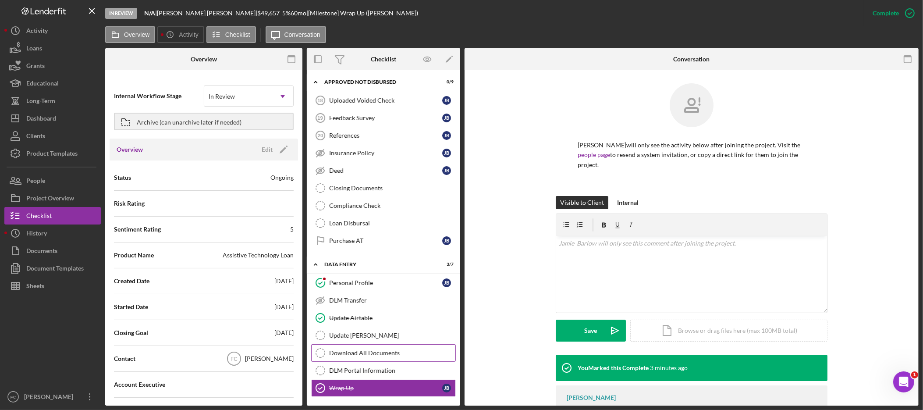
click at [403, 345] on link "Download All Documents Download All Documents" at bounding box center [383, 353] width 145 height 18
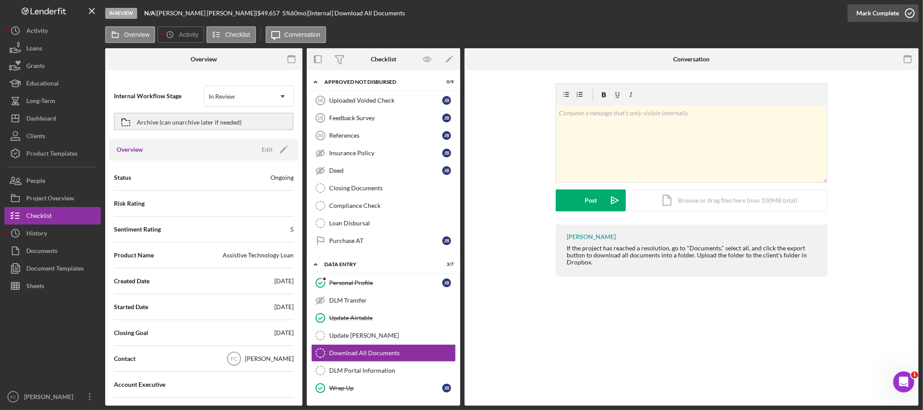
click at [880, 11] on div "Mark Complete" at bounding box center [877, 13] width 43 height 18
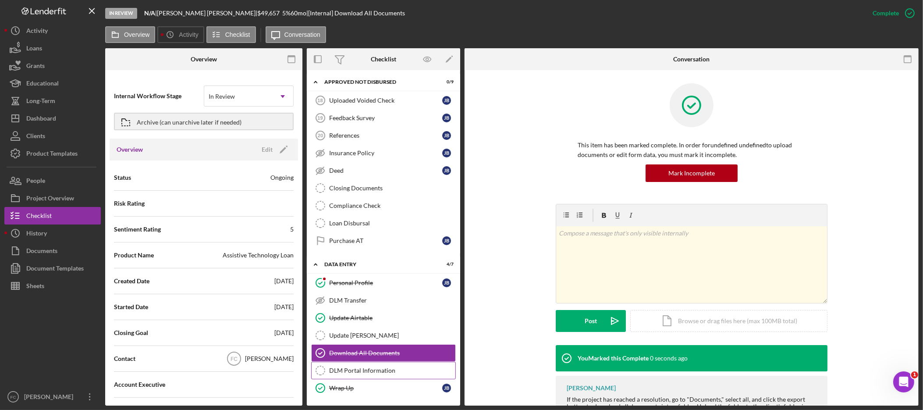
click at [377, 368] on div "DLM Portal Information" at bounding box center [392, 370] width 126 height 7
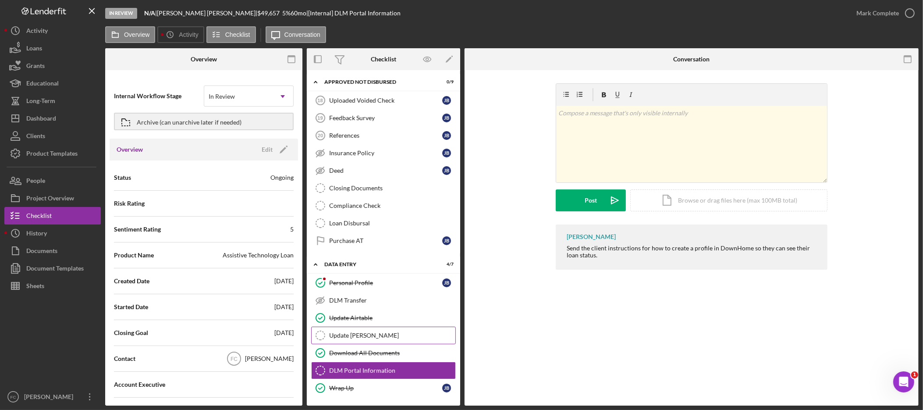
click at [367, 339] on link "Update ACH Tickler Update ACH Tickler" at bounding box center [383, 335] width 145 height 18
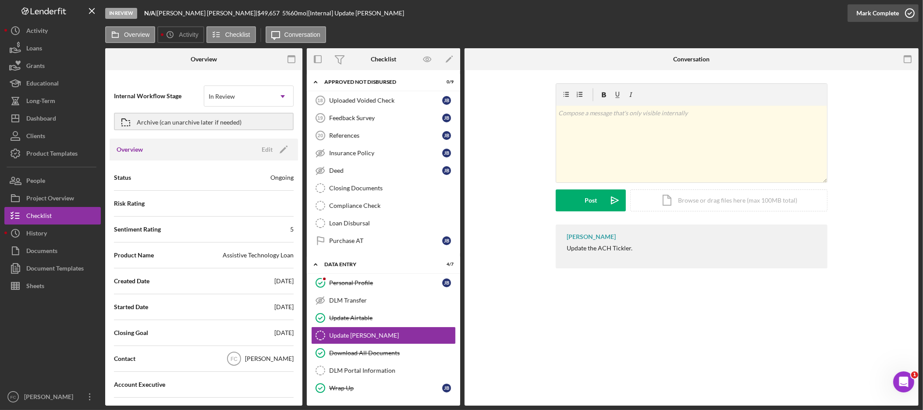
click at [882, 11] on div "Mark Complete" at bounding box center [877, 13] width 43 height 18
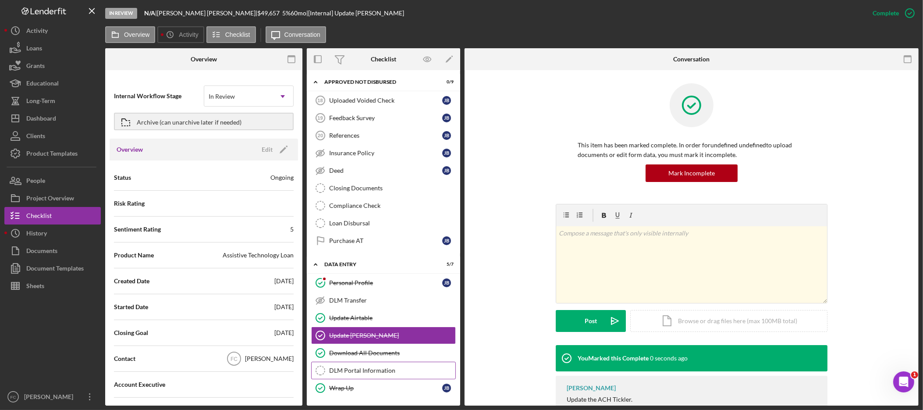
click at [379, 372] on div "DLM Portal Information" at bounding box center [392, 370] width 126 height 7
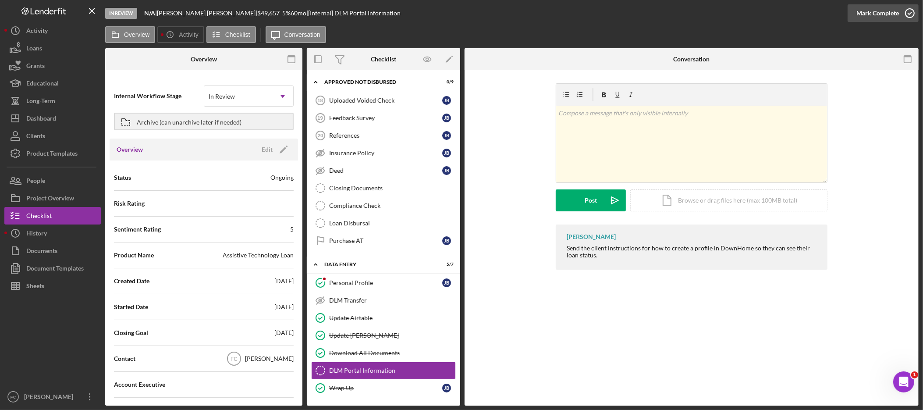
click at [891, 11] on div "Mark Complete" at bounding box center [877, 13] width 43 height 18
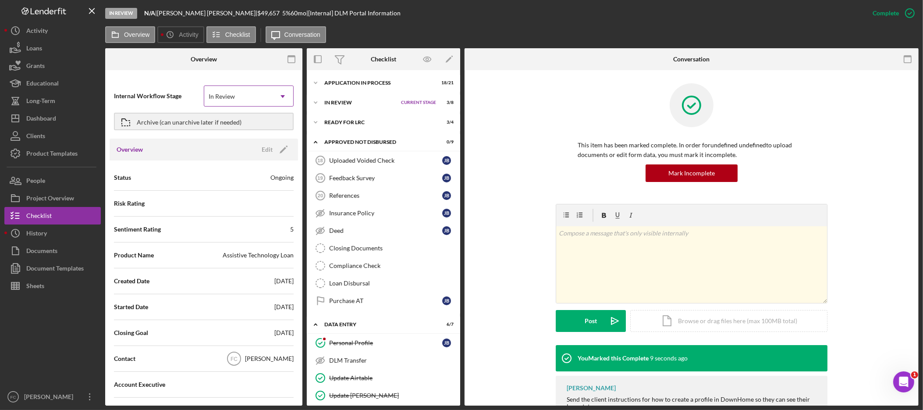
click at [239, 105] on div "In Review" at bounding box center [238, 96] width 68 height 20
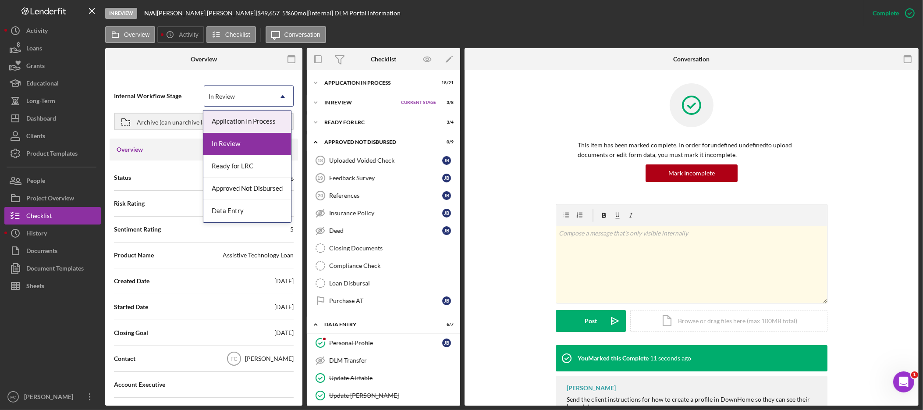
drag, startPoint x: 169, startPoint y: 80, endPoint x: 175, endPoint y: 95, distance: 15.5
click at [169, 80] on div "Internal Workflow Stage Application In Process, 1 of 5. 5 results available. Us…" at bounding box center [204, 109] width 188 height 60
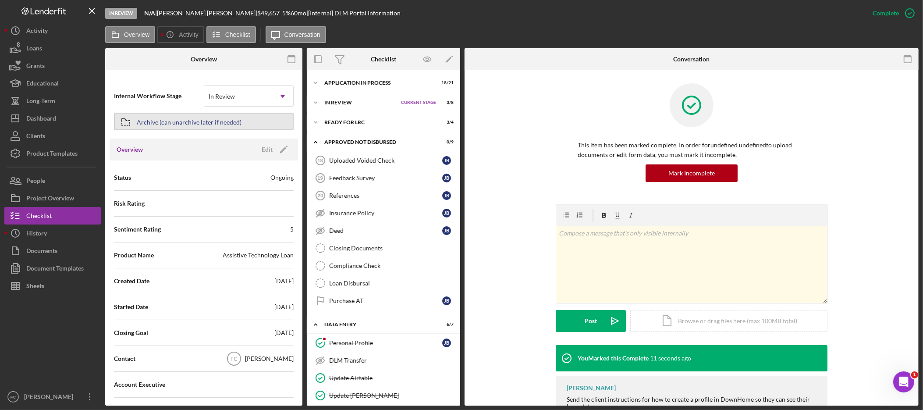
click at [176, 121] on div "Archive (can unarchive later if needed)" at bounding box center [189, 121] width 105 height 16
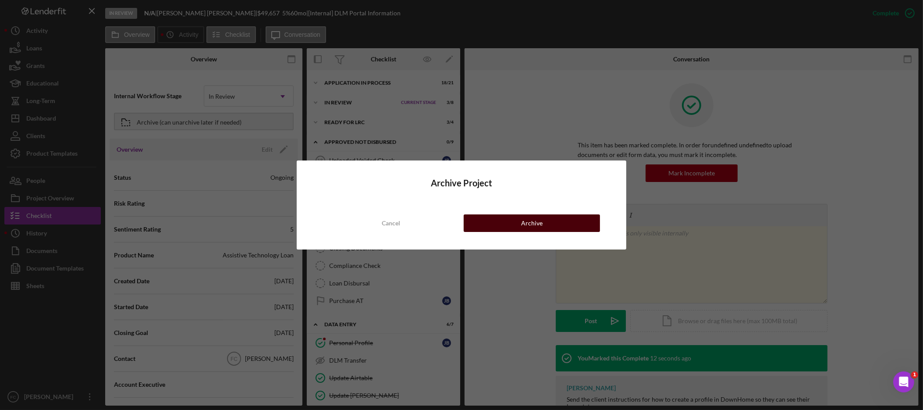
click at [525, 219] on div "Archive" at bounding box center [531, 223] width 21 height 18
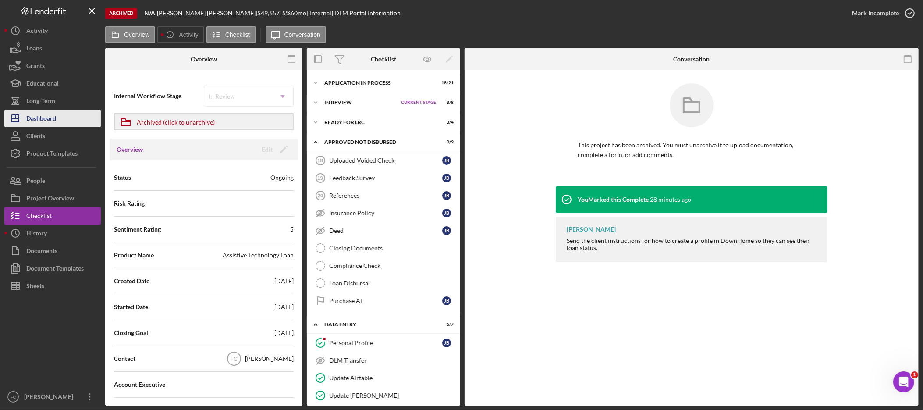
click at [57, 117] on button "Icon/Dashboard Dashboard" at bounding box center [52, 119] width 96 height 18
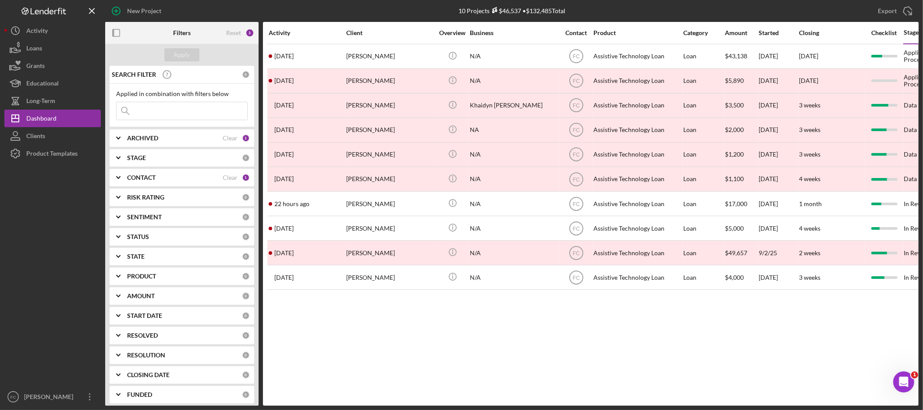
click at [170, 137] on div "ARCHIVED" at bounding box center [175, 138] width 96 height 7
click at [124, 190] on input "Archived" at bounding box center [121, 188] width 9 height 9
checkbox input "false"
click at [191, 53] on button "Apply" at bounding box center [181, 54] width 35 height 13
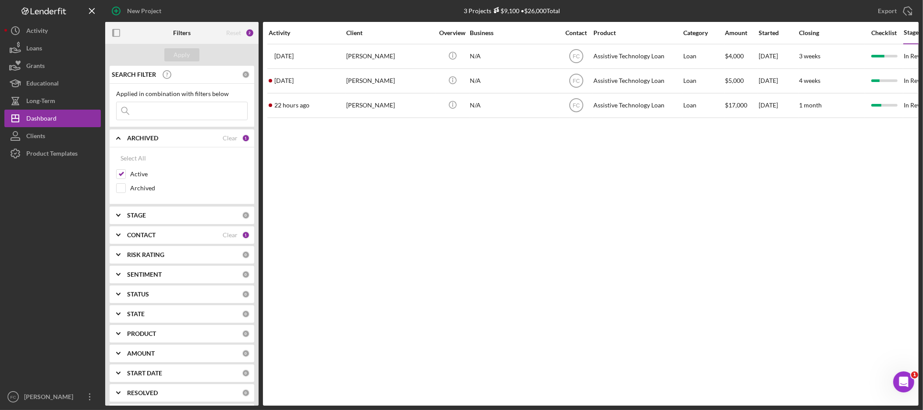
click at [491, 190] on div "Activity Client Overview Business Contact Product Category Amount Started Closi…" at bounding box center [591, 213] width 656 height 383
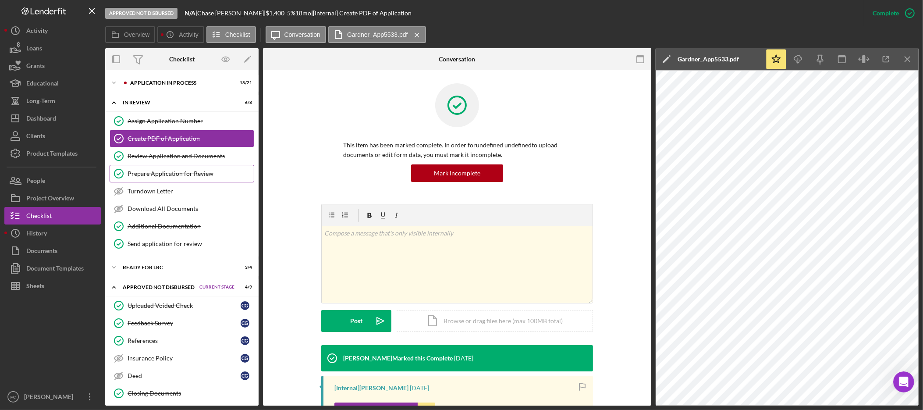
scroll to position [121, 0]
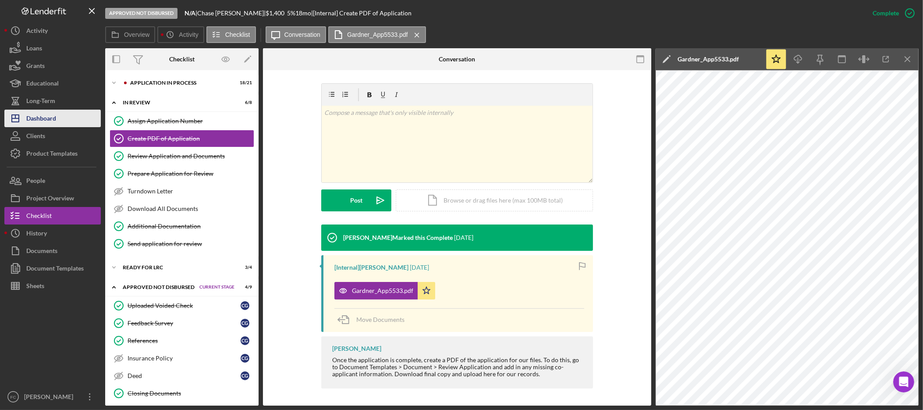
click at [56, 116] on div "Dashboard" at bounding box center [41, 120] width 30 height 20
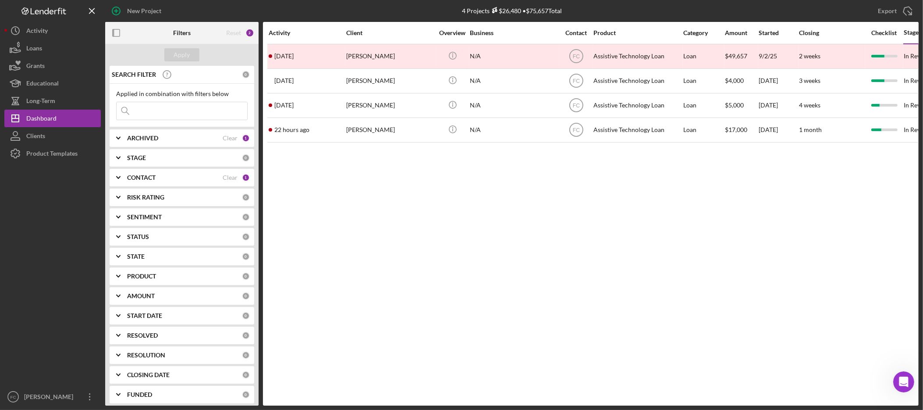
click at [172, 142] on div "ARCHIVED" at bounding box center [175, 138] width 96 height 7
click at [148, 184] on div "Archived" at bounding box center [181, 190] width 131 height 14
click at [126, 192] on div "Archived" at bounding box center [181, 190] width 131 height 14
click at [122, 191] on input "Archived" at bounding box center [121, 188] width 9 height 9
checkbox input "true"
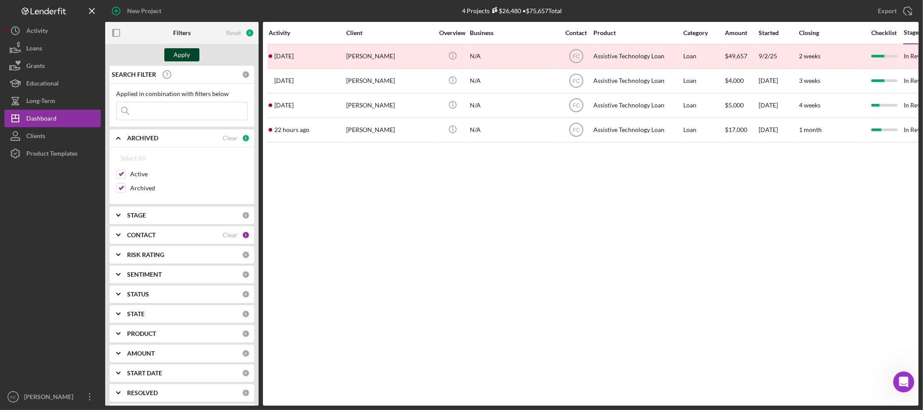
click at [182, 53] on div "Apply" at bounding box center [182, 54] width 16 height 13
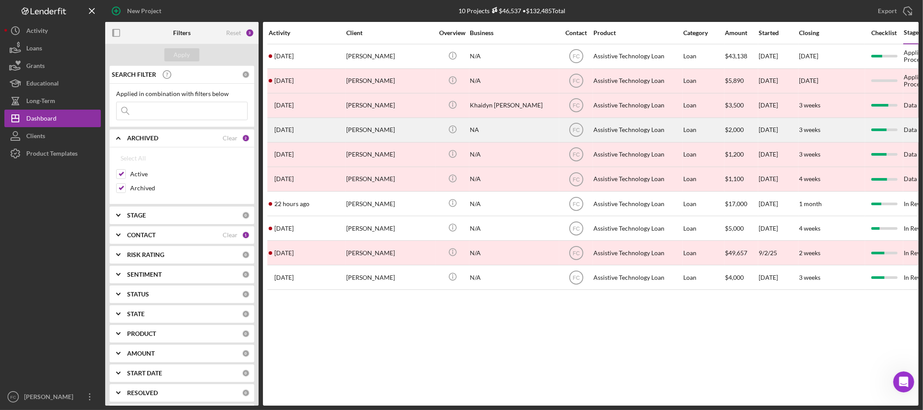
click at [393, 131] on div "Kirby Leufroy" at bounding box center [390, 129] width 88 height 23
